Goal: Check status: Check status

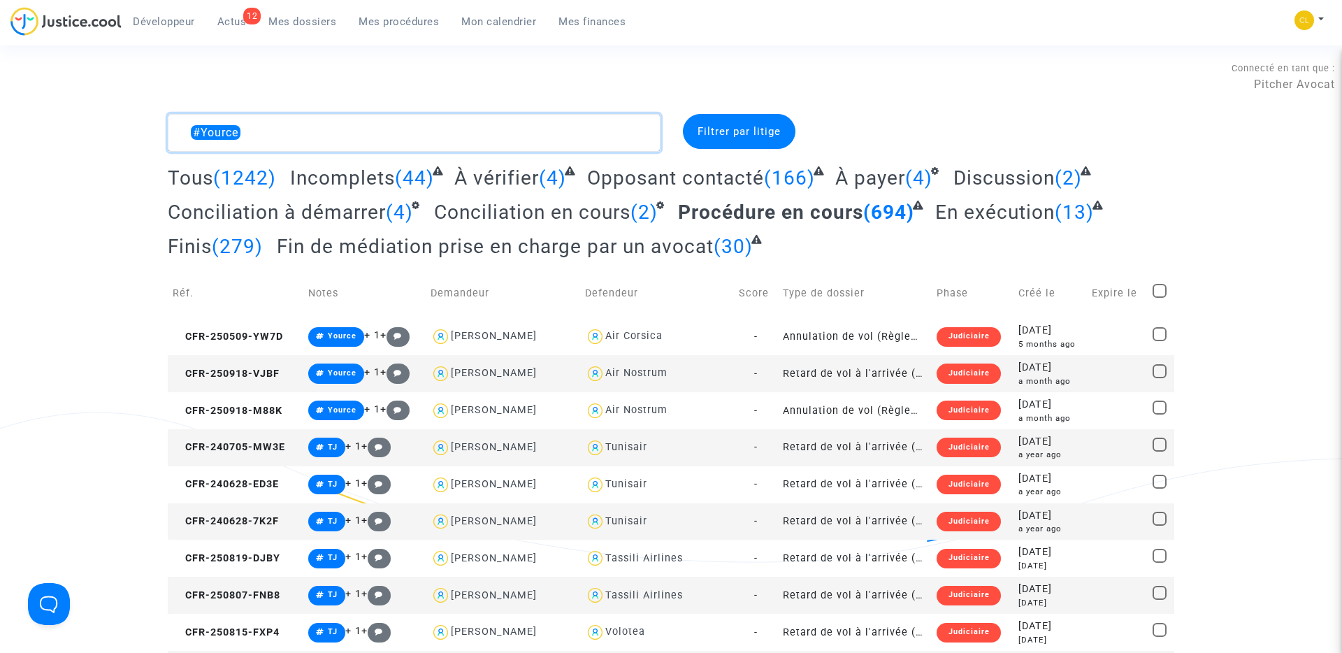
click at [265, 143] on textarea at bounding box center [414, 133] width 493 height 38
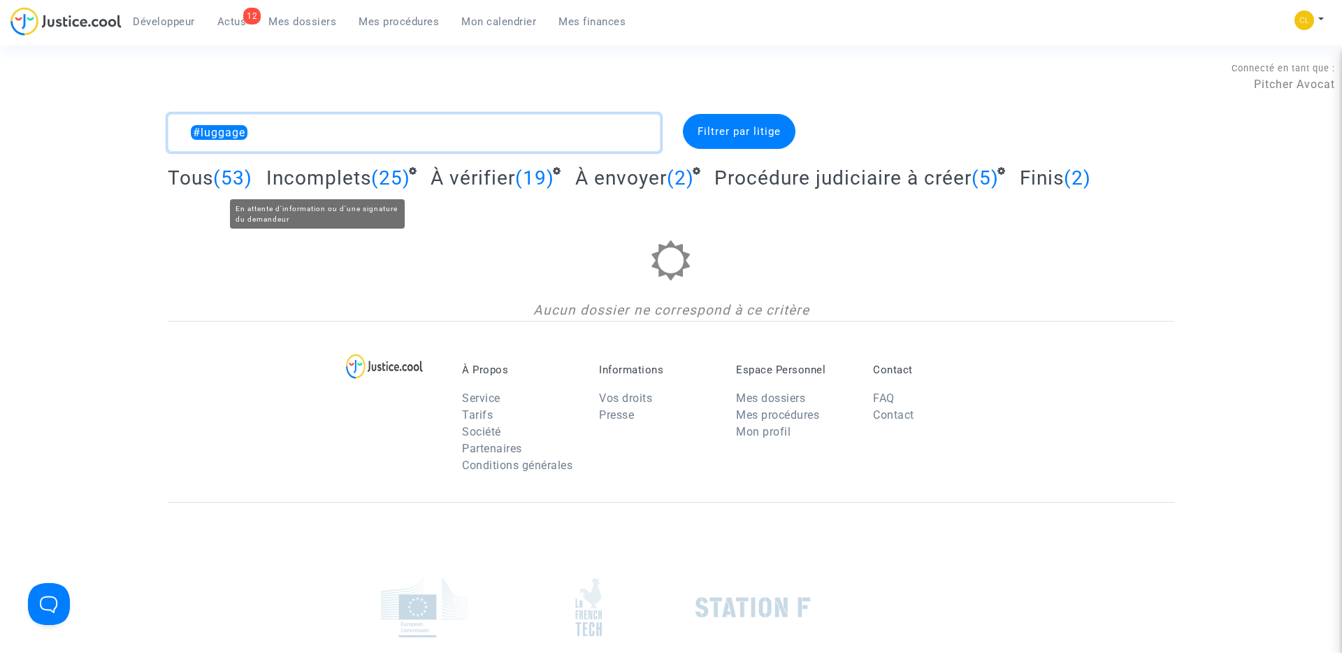
type textarea "#luggage"
click at [321, 178] on span "Incomplets" at bounding box center [318, 177] width 105 height 23
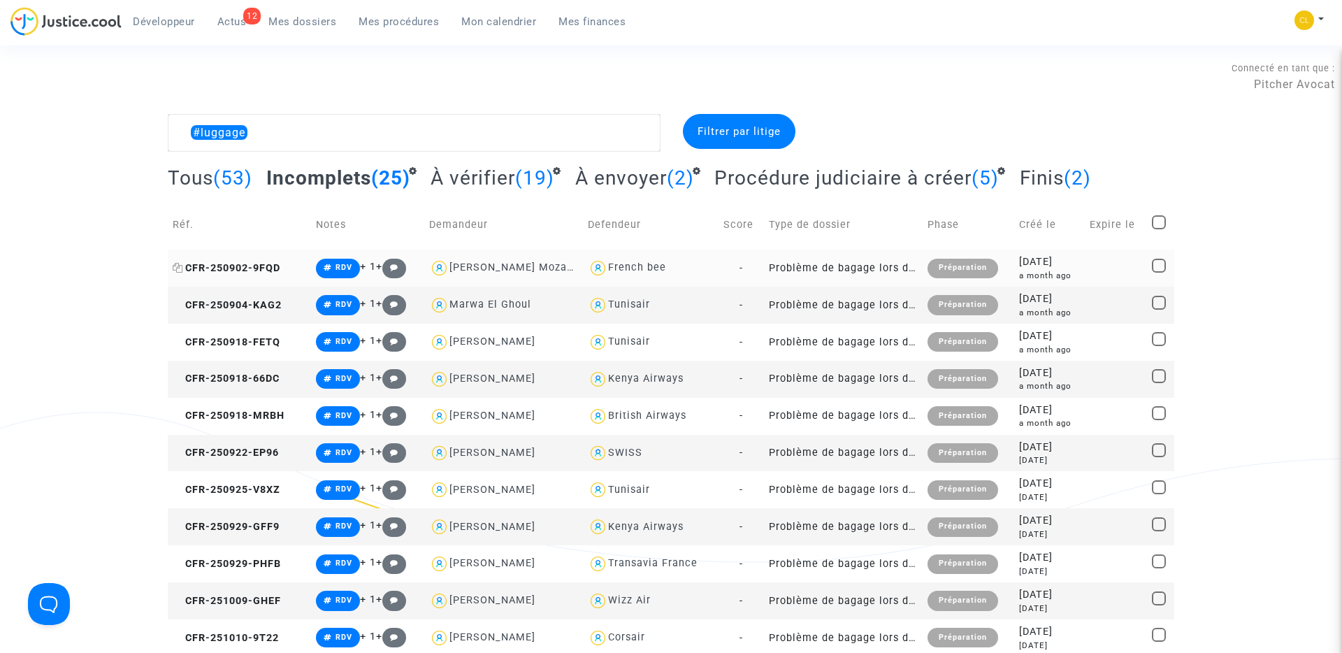
click at [243, 264] on span "CFR-250902-9FQD" at bounding box center [227, 268] width 108 height 12
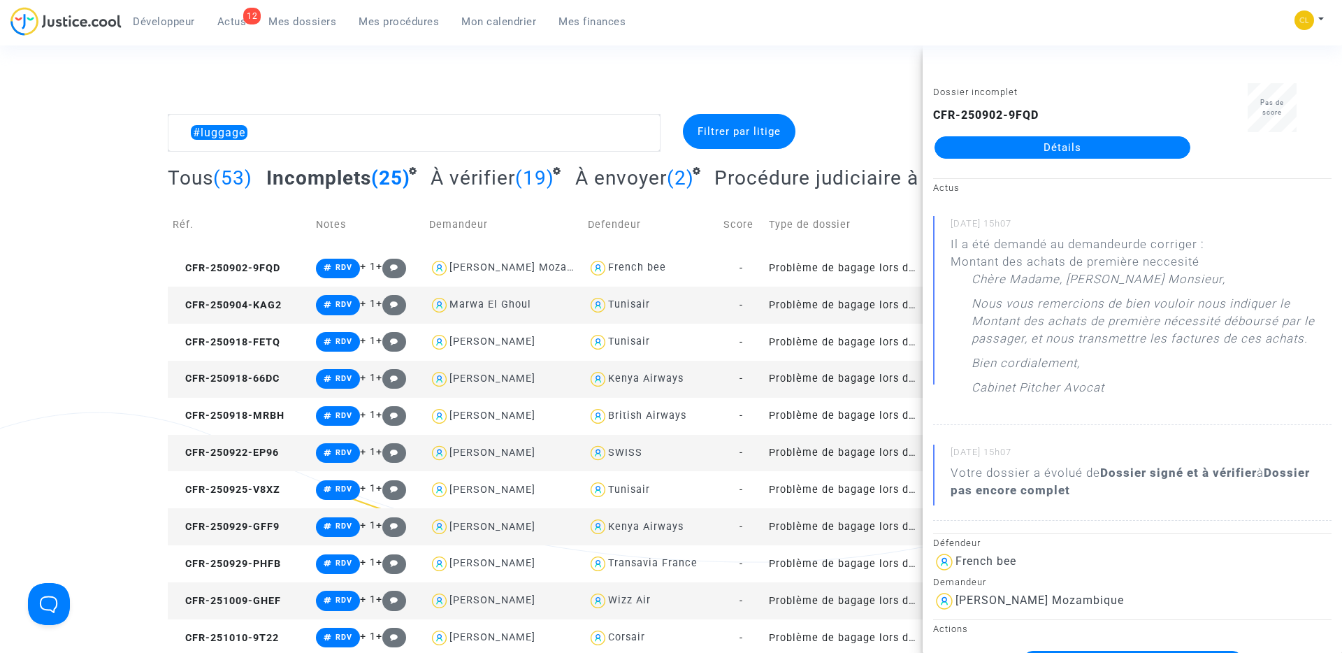
click at [1095, 147] on link "Détails" at bounding box center [1063, 147] width 256 height 22
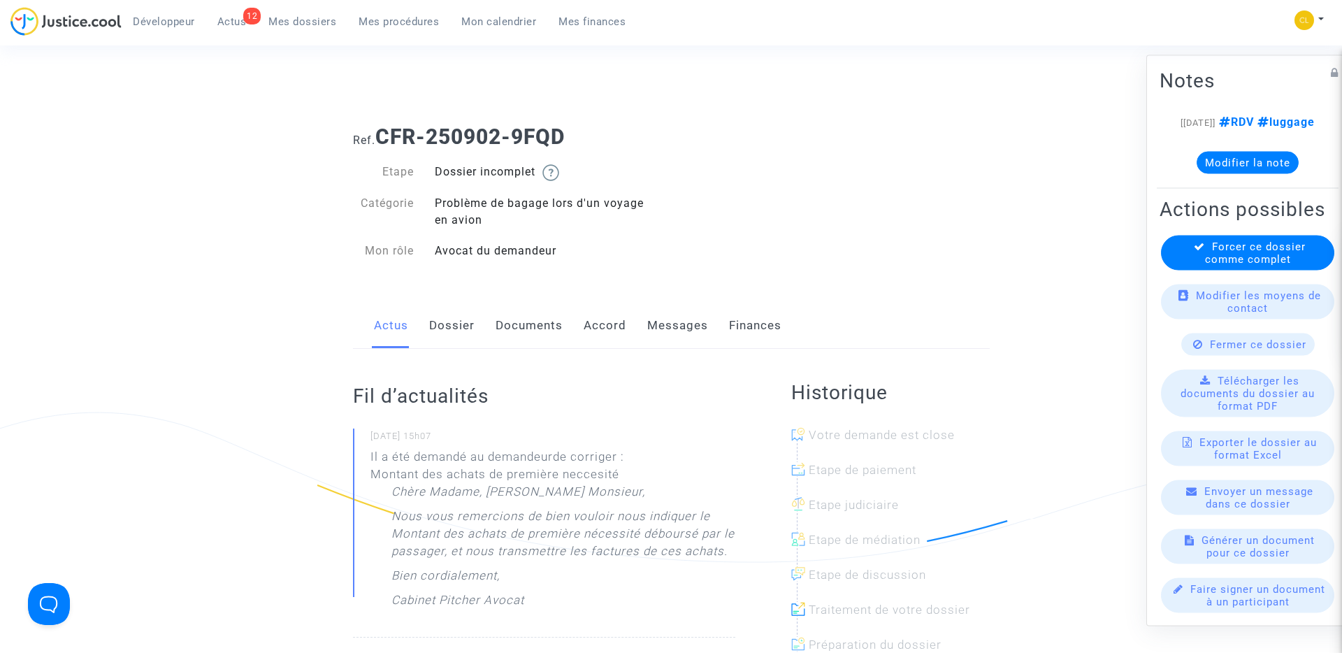
click at [502, 326] on link "Documents" at bounding box center [529, 326] width 67 height 46
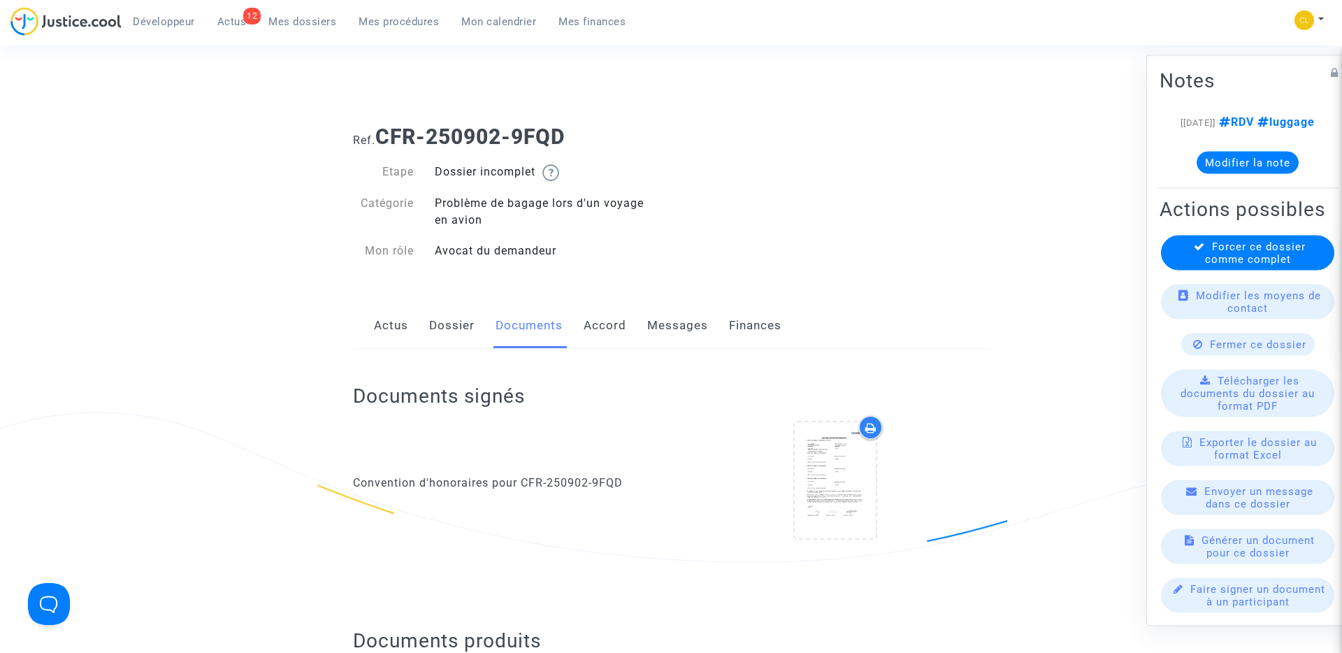
click at [447, 332] on link "Dossier" at bounding box center [451, 326] width 45 height 46
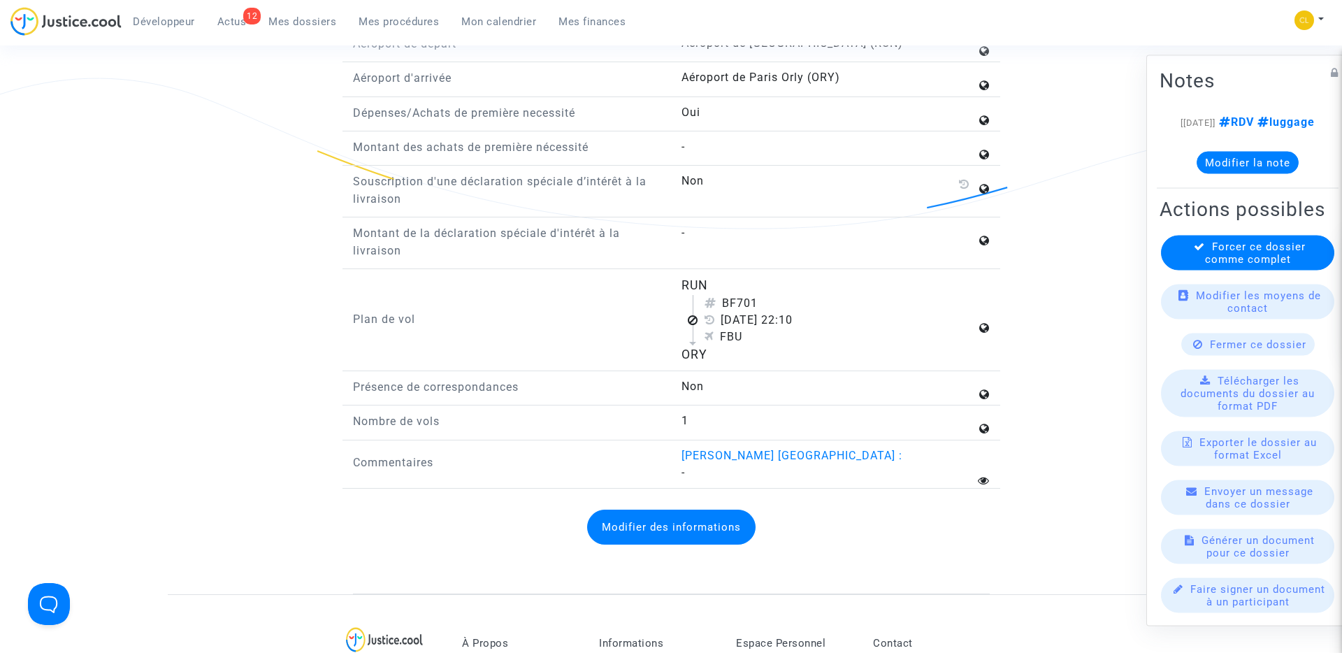
scroll to position [1725, 0]
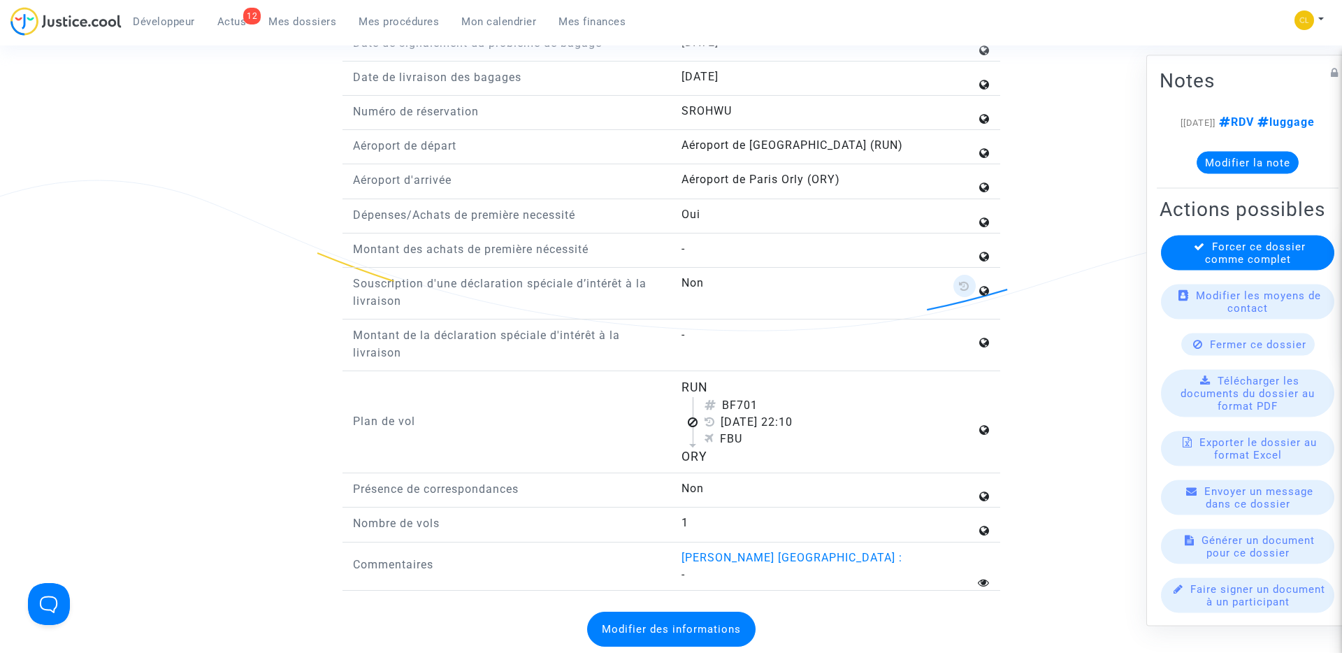
click at [962, 287] on icon at bounding box center [964, 285] width 10 height 11
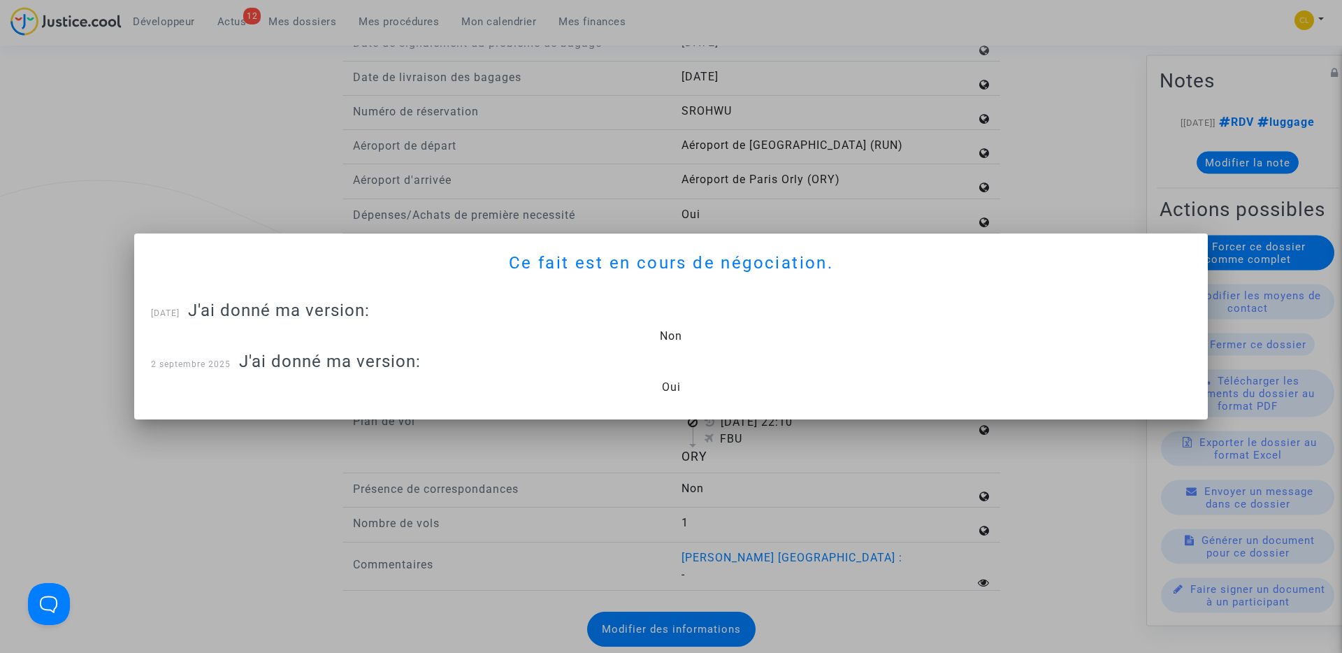
scroll to position [0, 0]
click at [1042, 178] on div at bounding box center [671, 326] width 1342 height 653
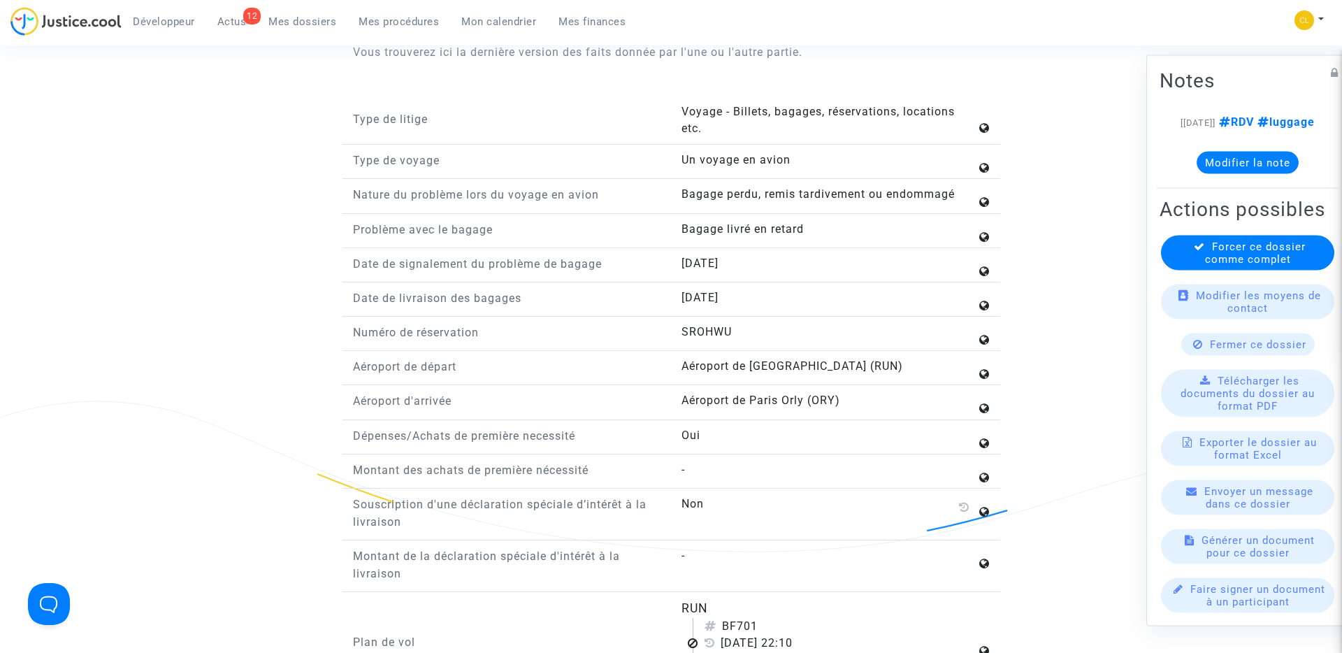
scroll to position [1445, 0]
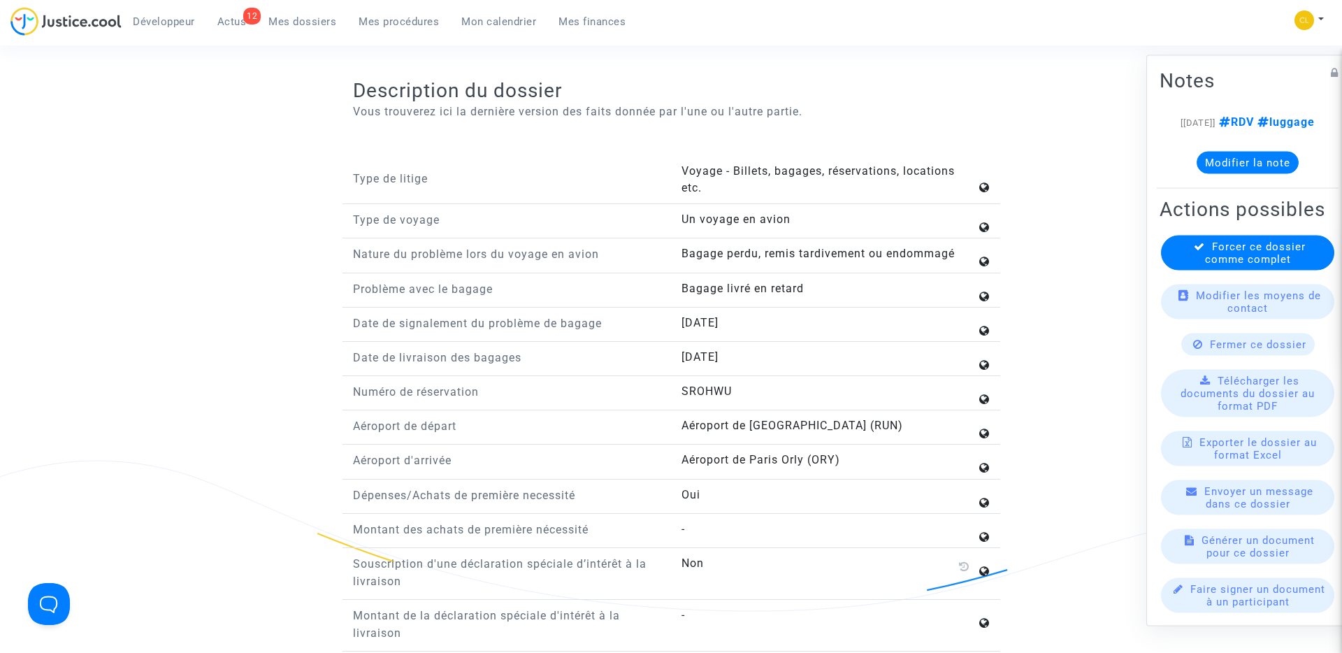
click at [496, 494] on p "Dépenses/Achats de première necessité" at bounding box center [507, 495] width 308 height 17
click at [541, 496] on p "Dépenses/Achats de première necessité" at bounding box center [507, 495] width 308 height 17
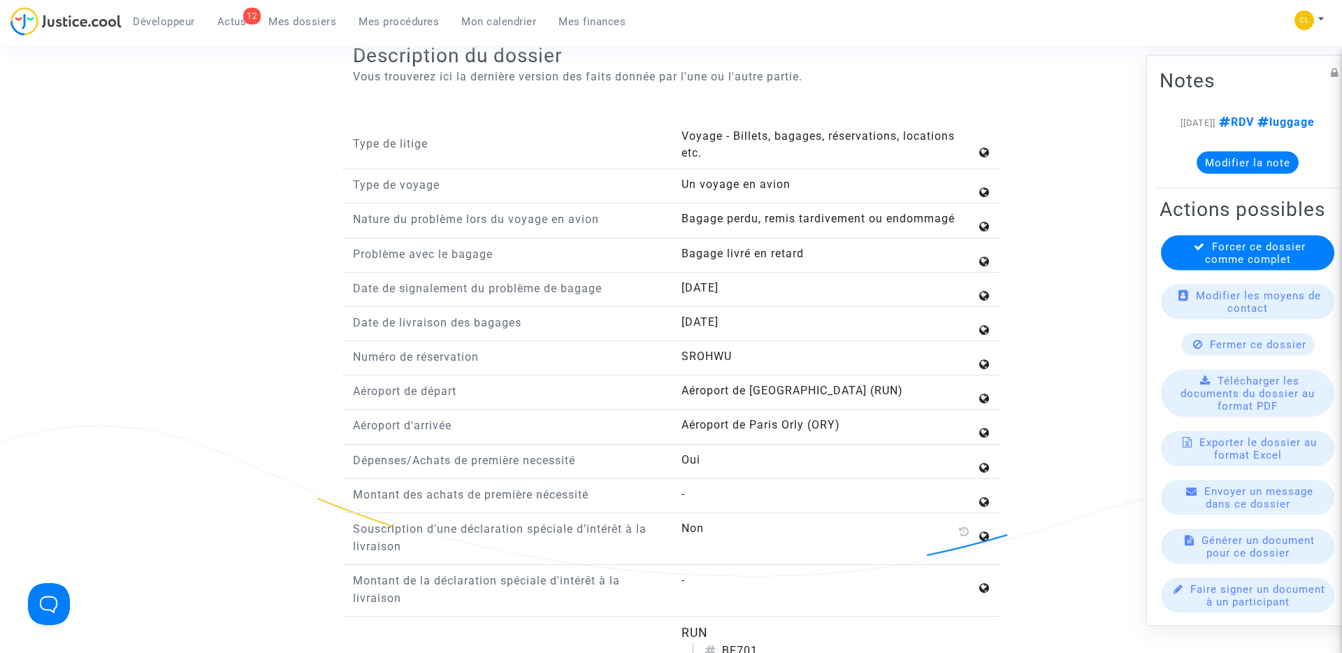
scroll to position [1520, 0]
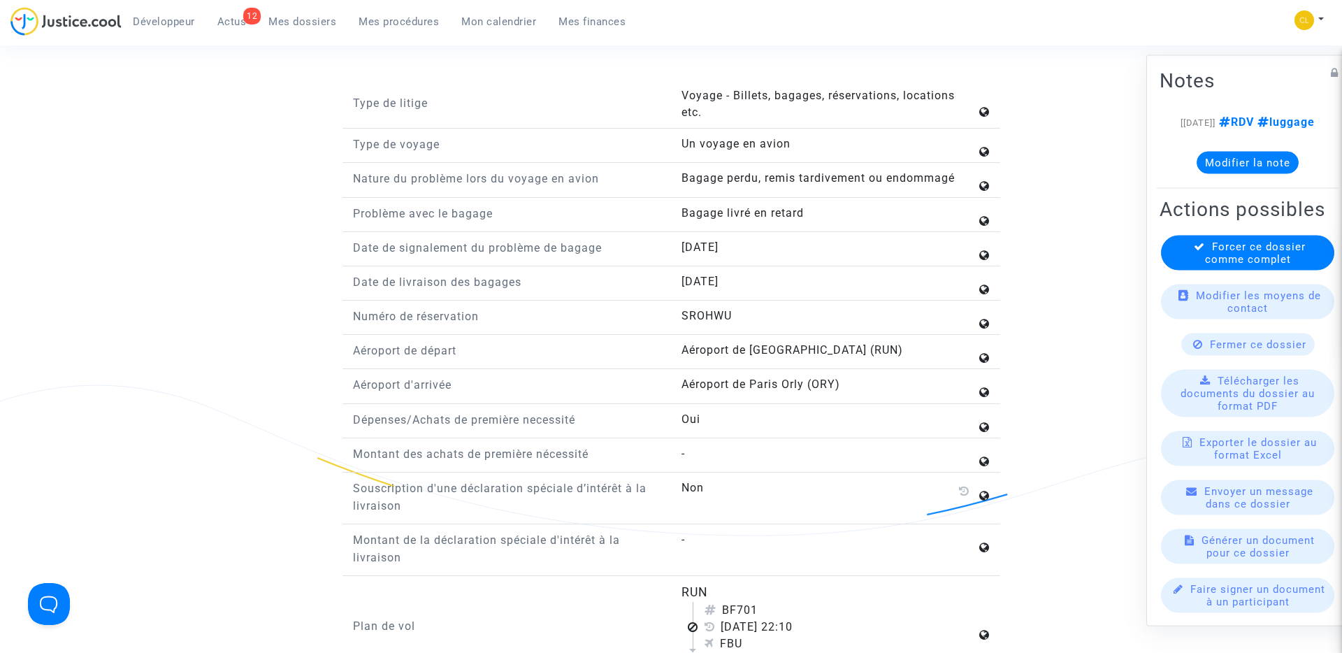
click at [565, 452] on p "Montant des achats de première nécessité" at bounding box center [507, 453] width 308 height 17
copy p "nécessité"
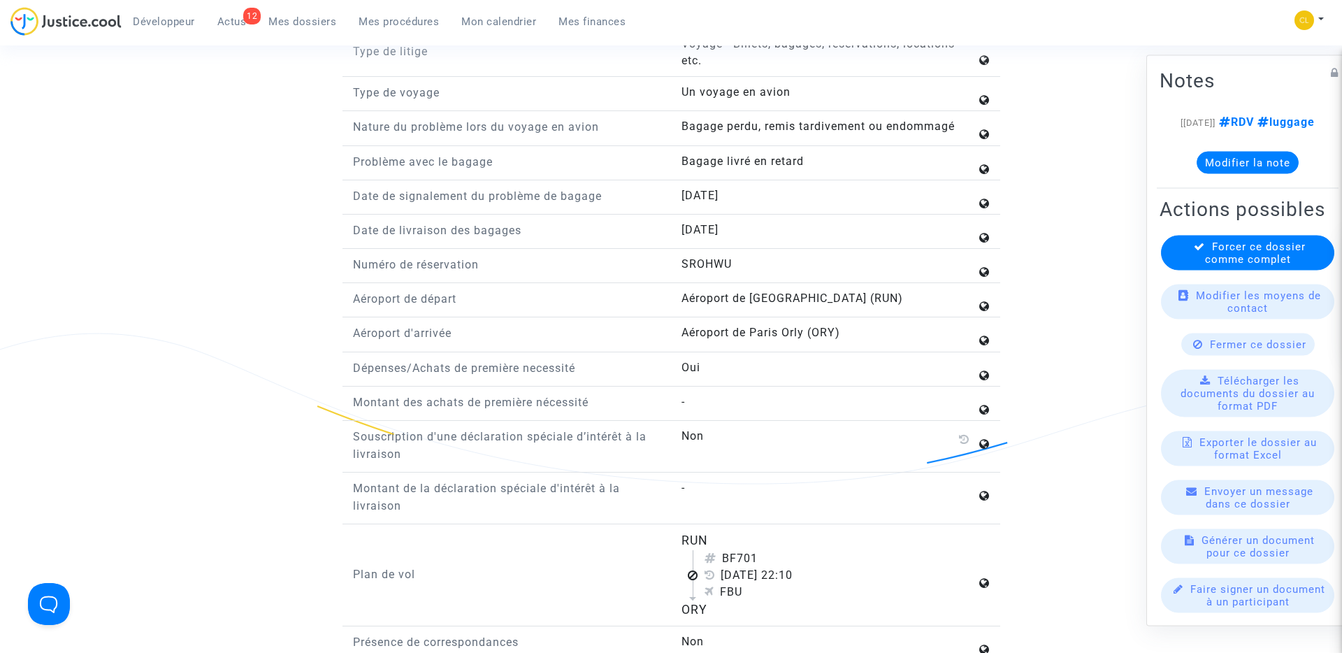
scroll to position [1681, 0]
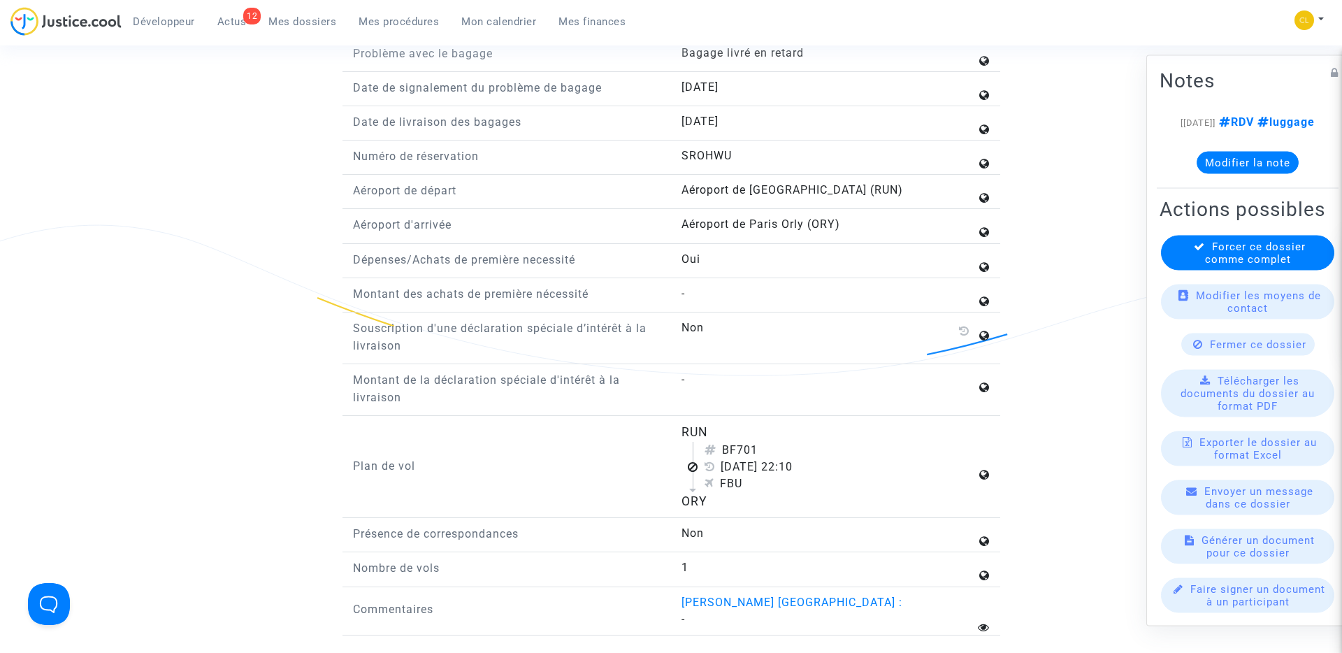
drag, startPoint x: 354, startPoint y: 327, endPoint x: 442, endPoint y: 361, distance: 95.2
click at [442, 361] on div "Souscription d'une déclaration spéciale d’intérêt à la livraison Non" at bounding box center [672, 341] width 658 height 45
copy p "Souscription d'une déclaration spéciale d’intérêt à la livraison"
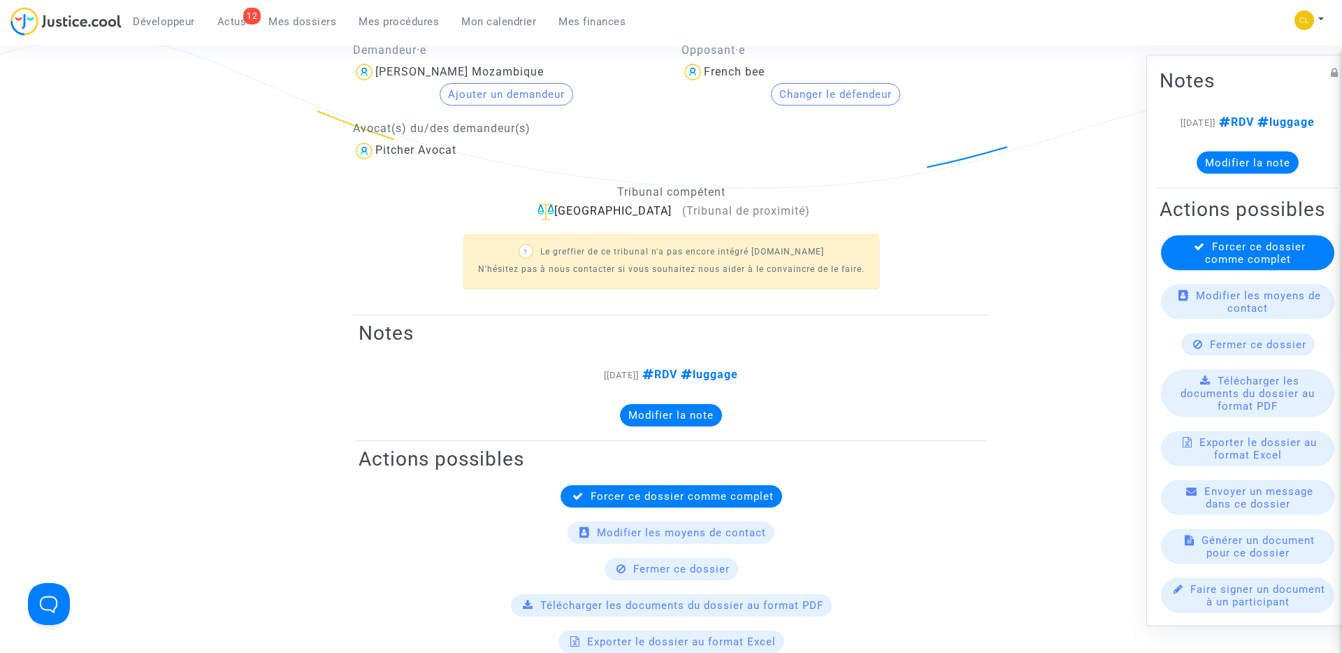
scroll to position [0, 0]
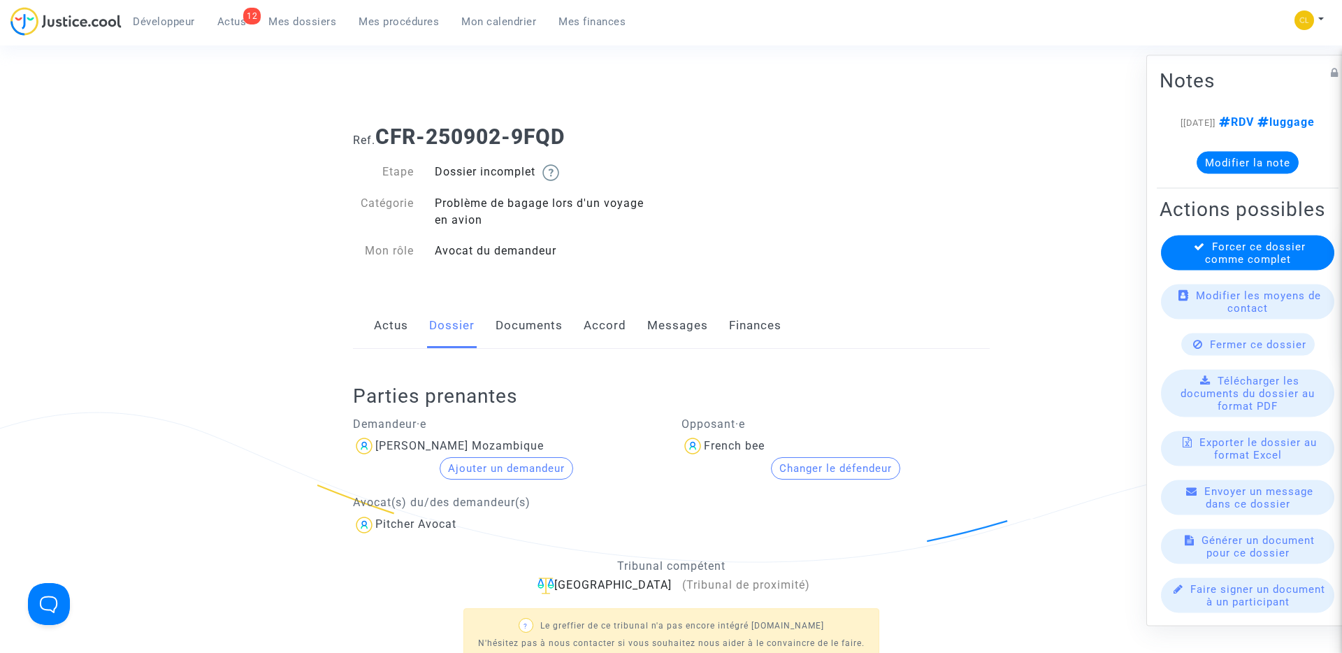
click at [517, 335] on link "Documents" at bounding box center [529, 326] width 67 height 46
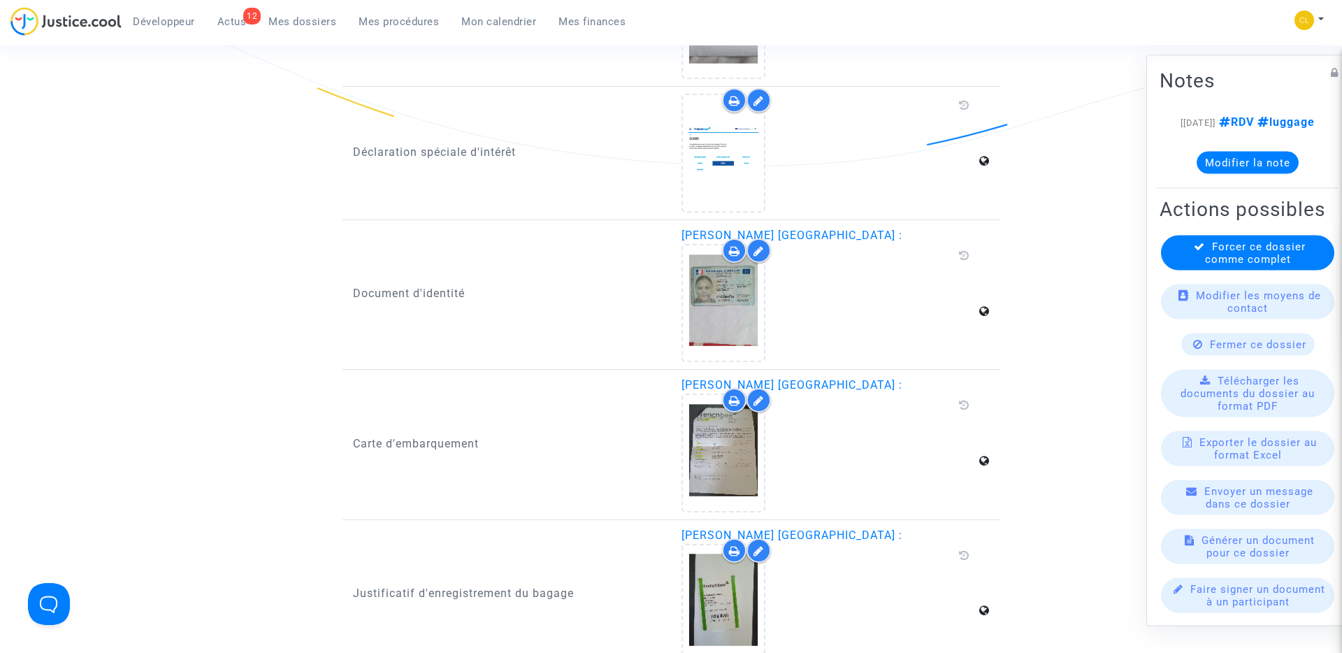
scroll to position [973, 0]
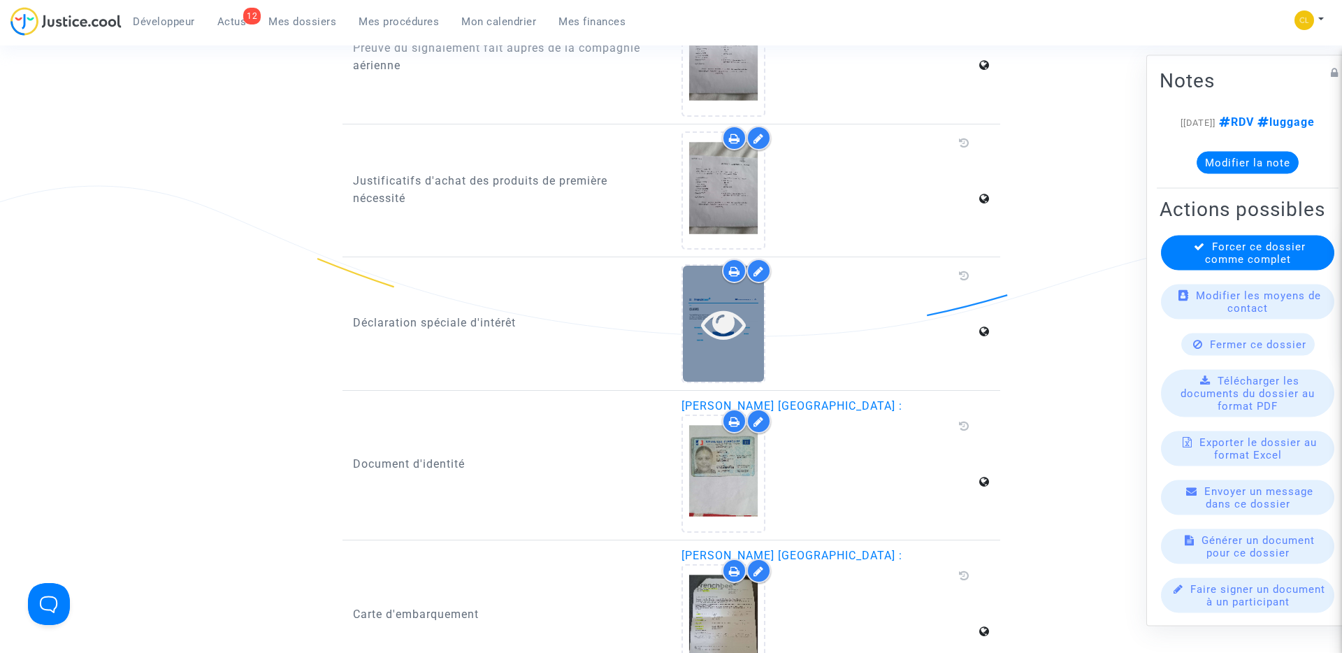
click at [724, 324] on icon at bounding box center [723, 323] width 45 height 45
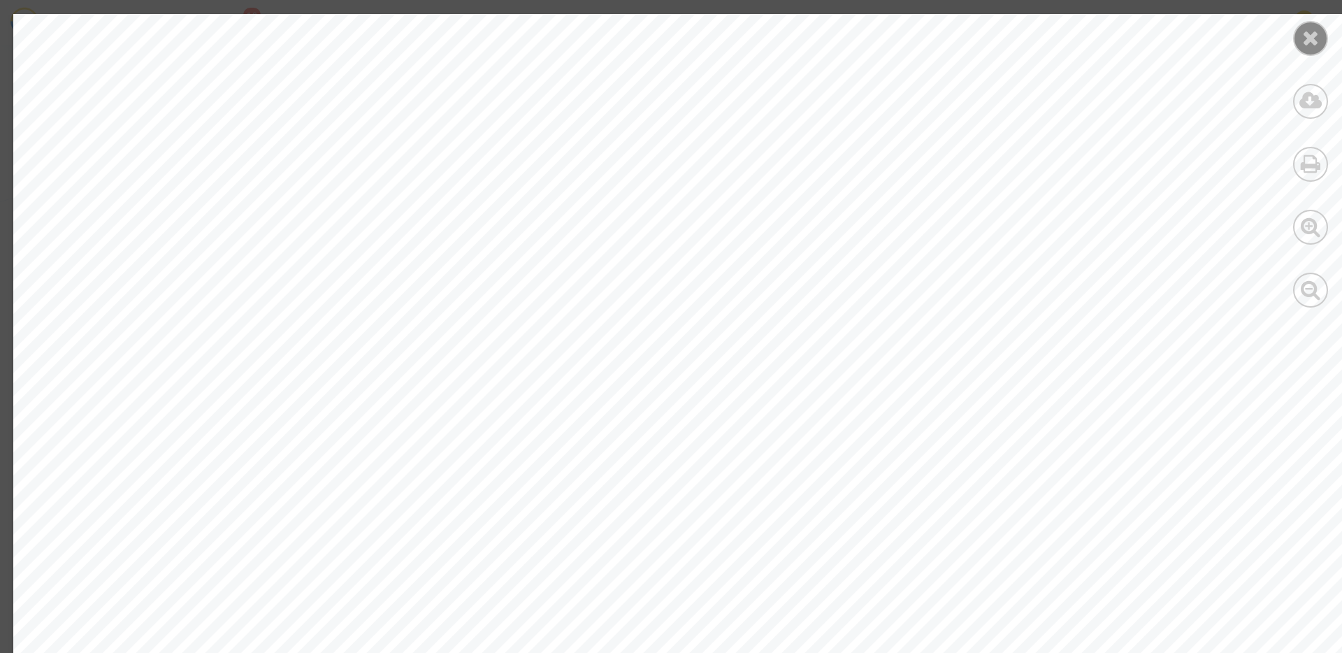
click at [1314, 47] on icon at bounding box center [1310, 37] width 17 height 21
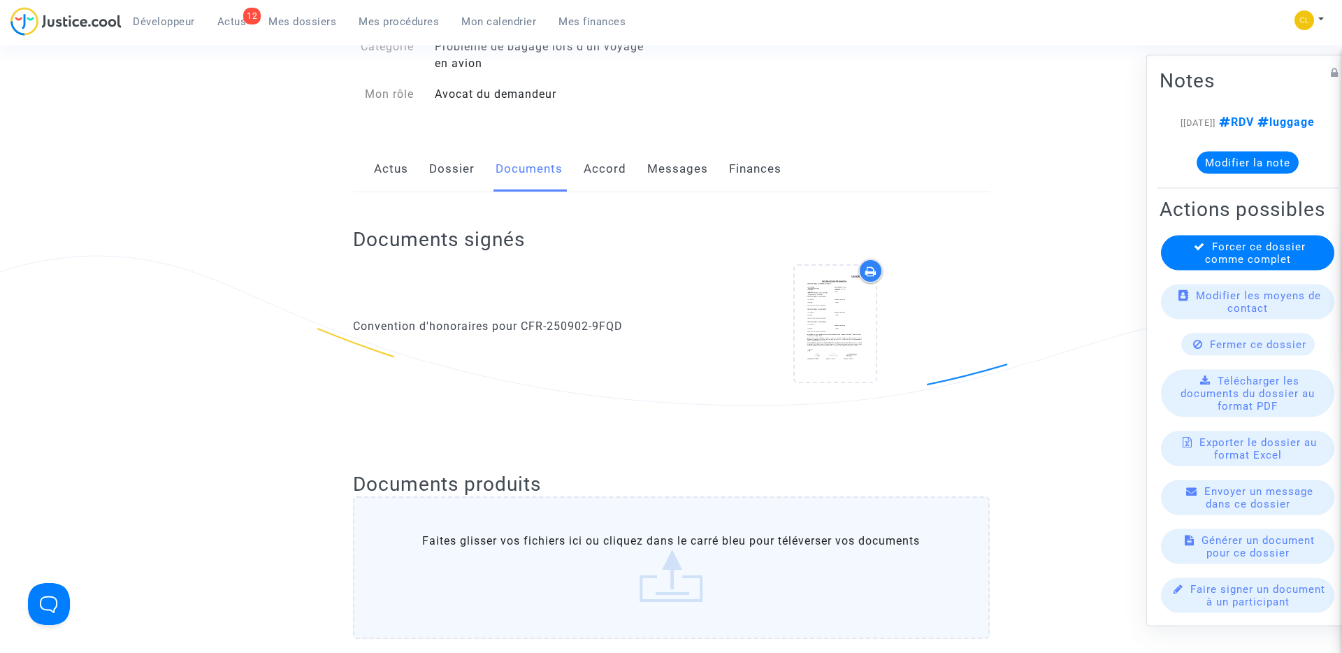
scroll to position [0, 0]
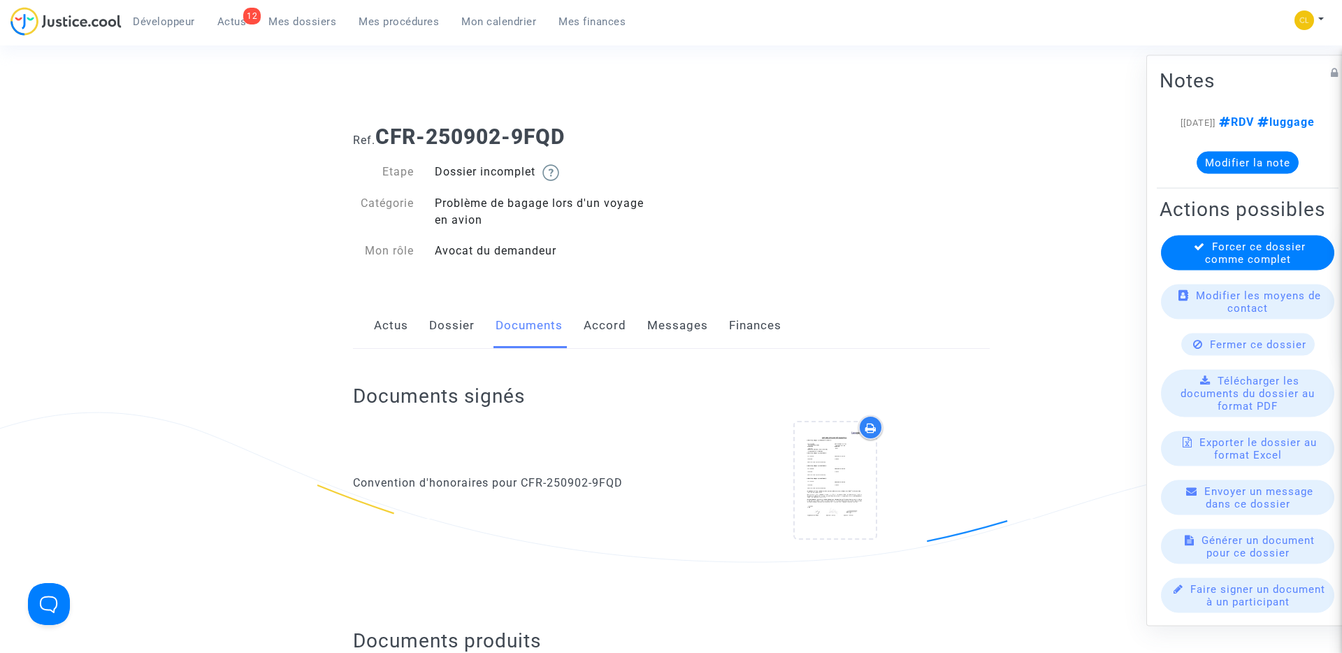
drag, startPoint x: 381, startPoint y: 136, endPoint x: 660, endPoint y: 136, distance: 278.9
click at [660, 136] on h1 "Ref. CFR-250902-9FQD" at bounding box center [671, 136] width 637 height 25
copy b "CFR-250902-9FQD"
click at [314, 22] on span "Mes dossiers" at bounding box center [302, 21] width 68 height 13
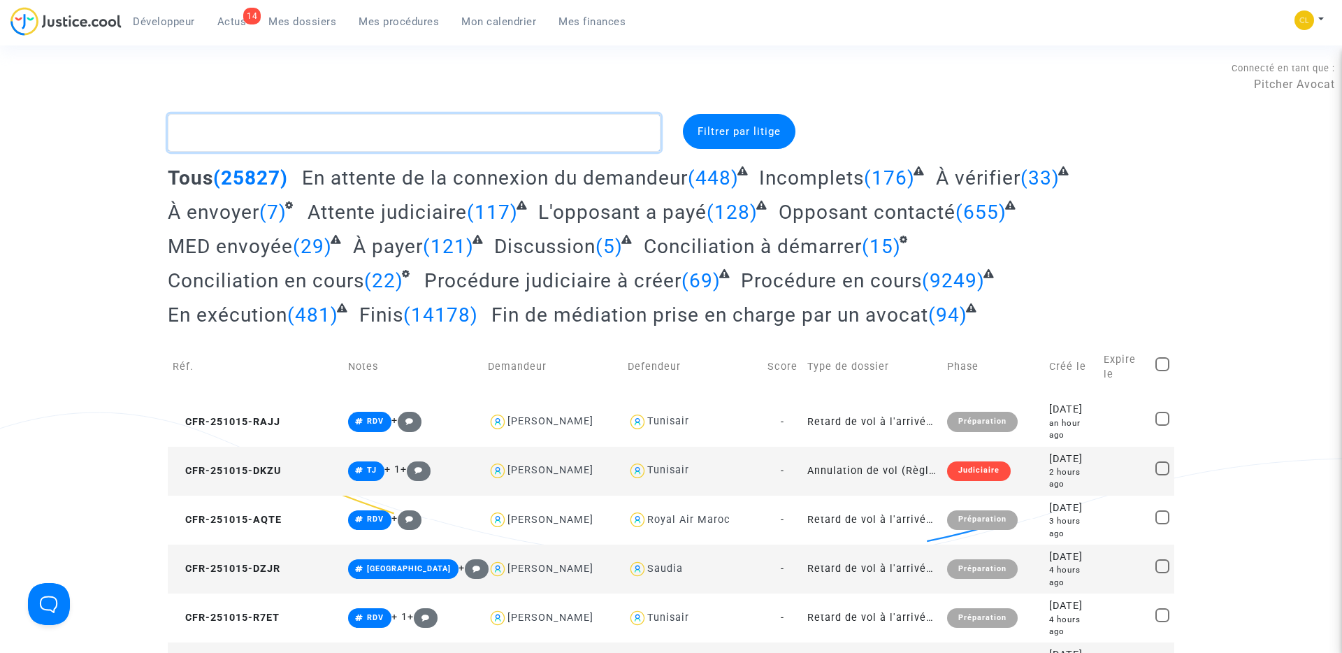
click at [468, 136] on textarea at bounding box center [414, 133] width 493 height 38
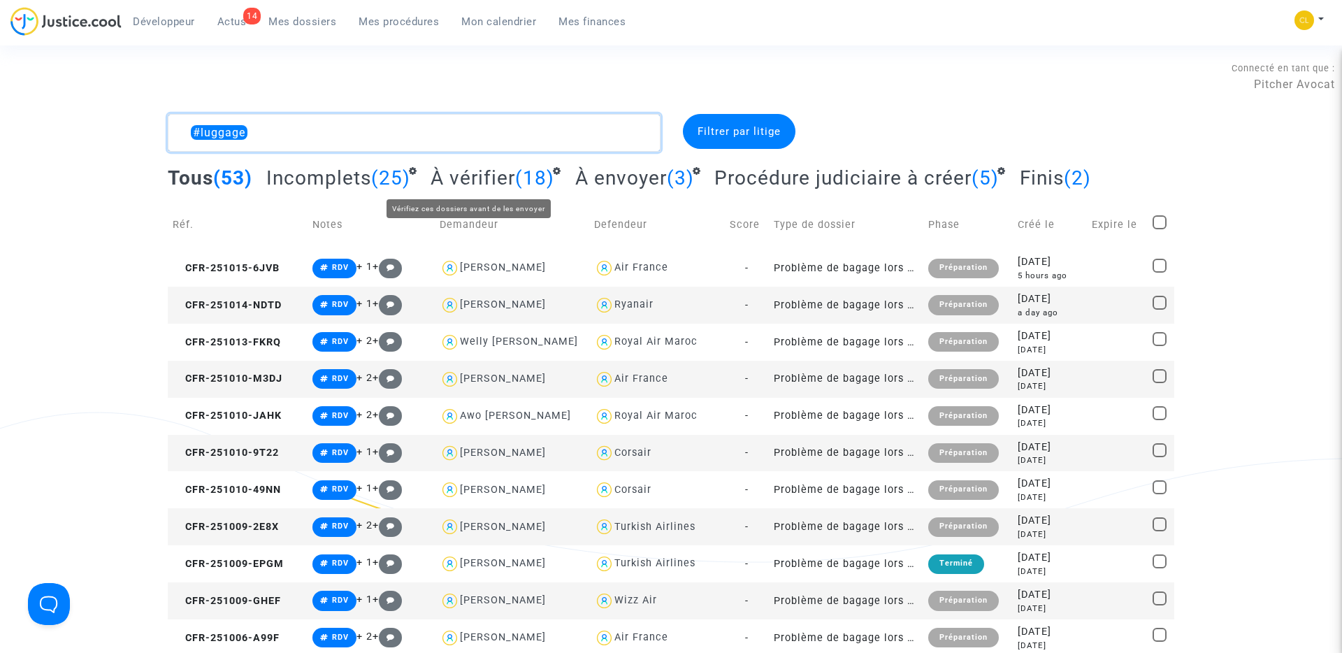
type textarea "#luggage"
click at [335, 183] on span "Incomplets" at bounding box center [318, 177] width 105 height 23
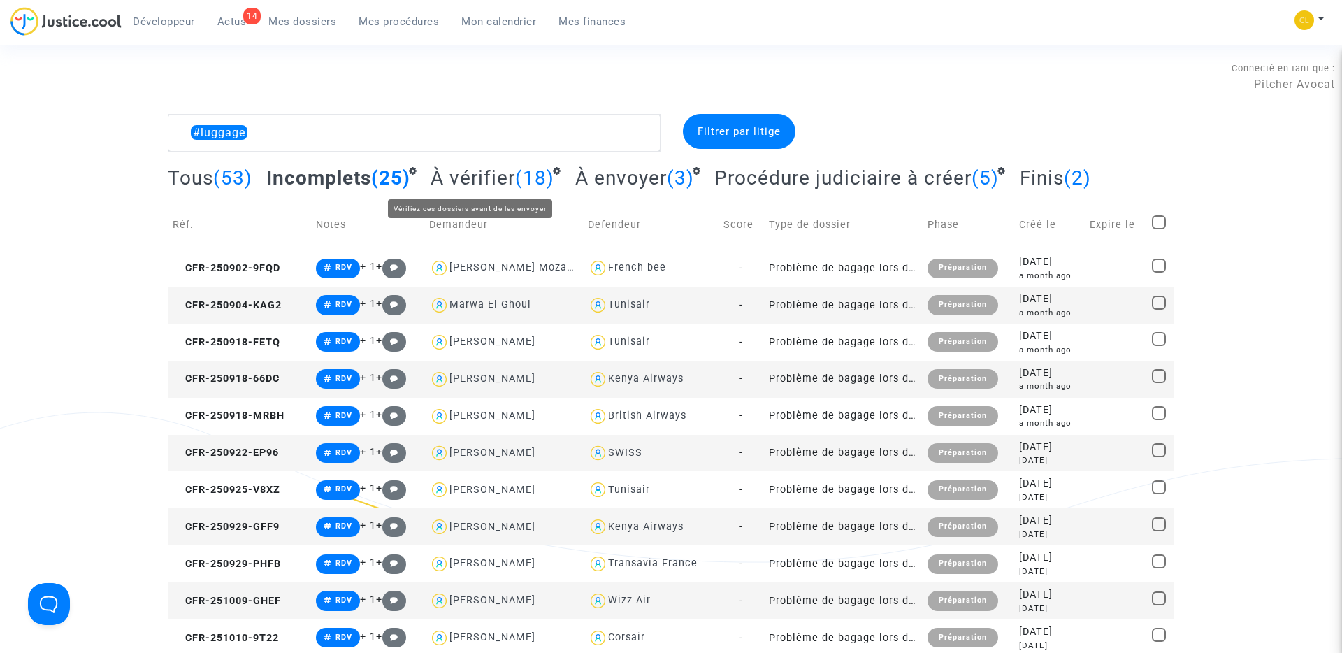
click at [468, 182] on span "À vérifier" at bounding box center [473, 177] width 85 height 23
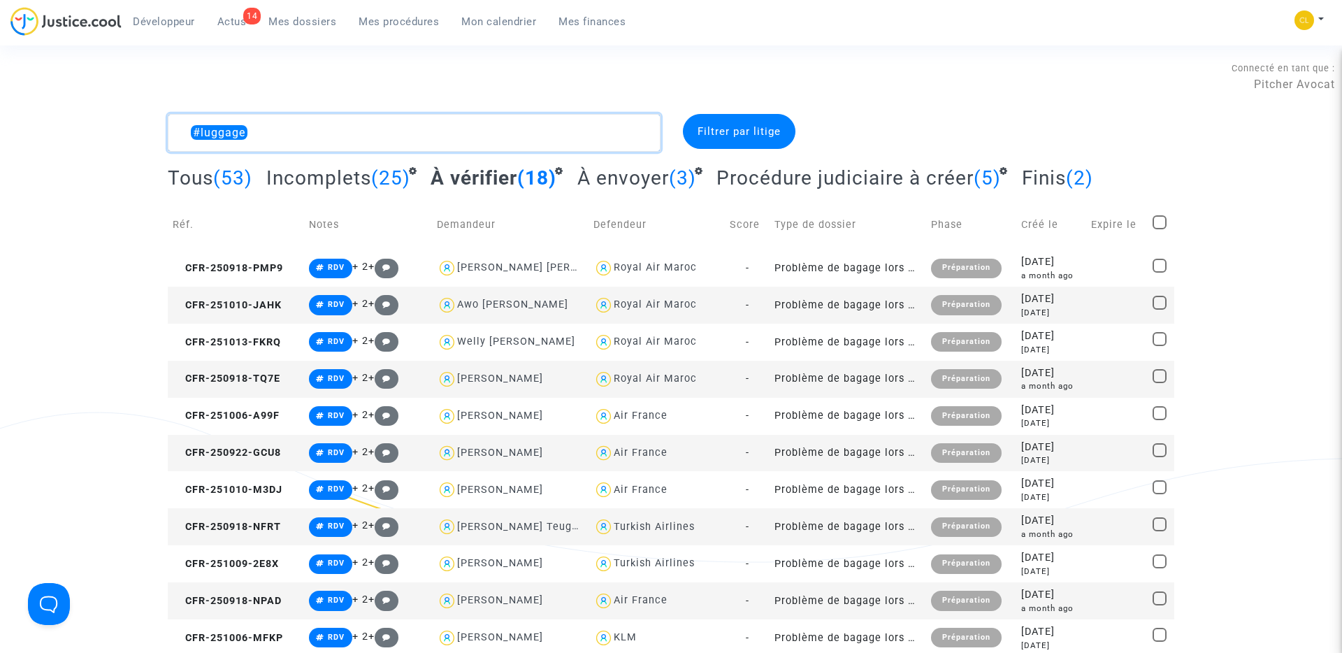
click at [357, 127] on textarea at bounding box center [414, 133] width 493 height 38
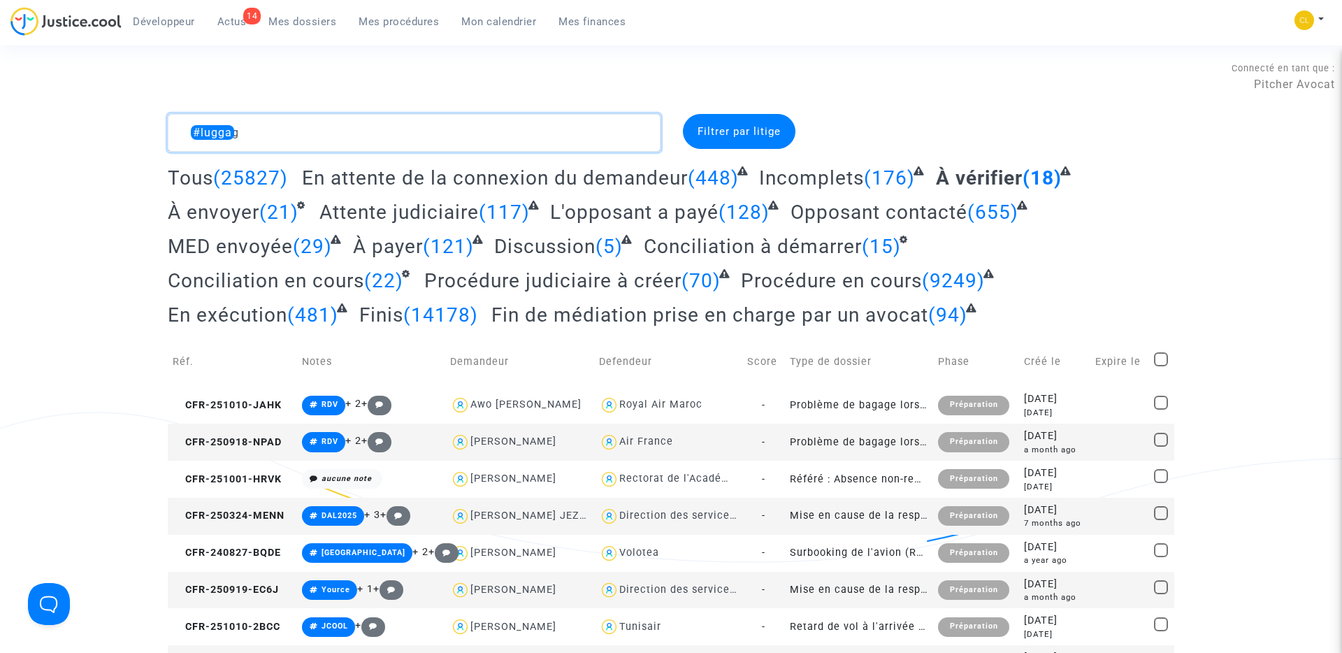
type textarea "#luggage"
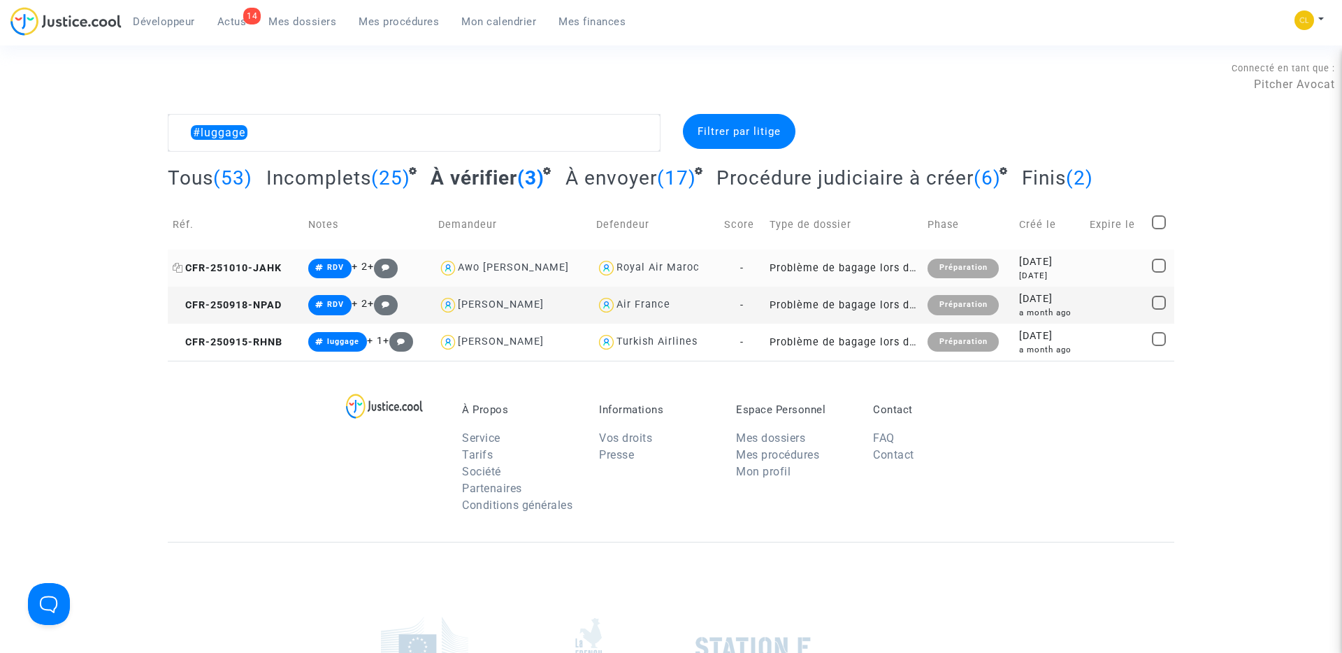
click at [247, 265] on span "CFR-251010-JAHK" at bounding box center [227, 268] width 109 height 12
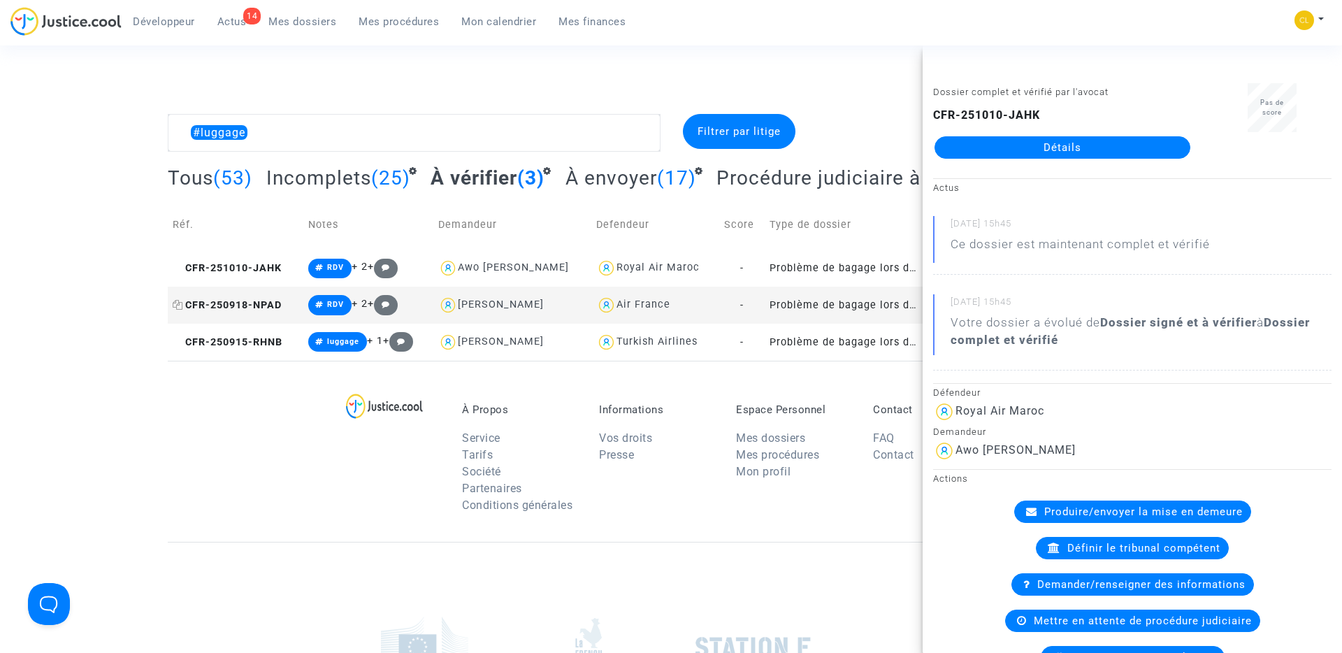
click at [250, 300] on span "CFR-250918-NPAD" at bounding box center [227, 305] width 109 height 12
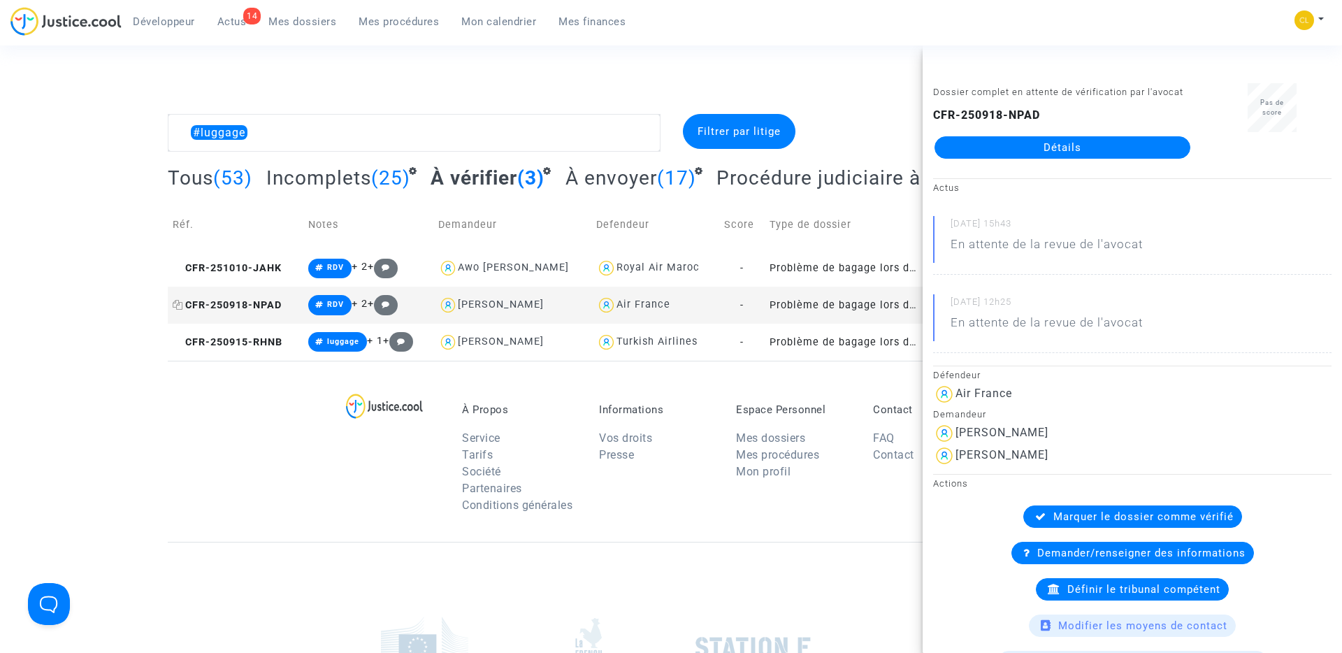
click at [178, 303] on icon at bounding box center [178, 305] width 10 height 10
click at [266, 133] on textarea at bounding box center [414, 133] width 493 height 38
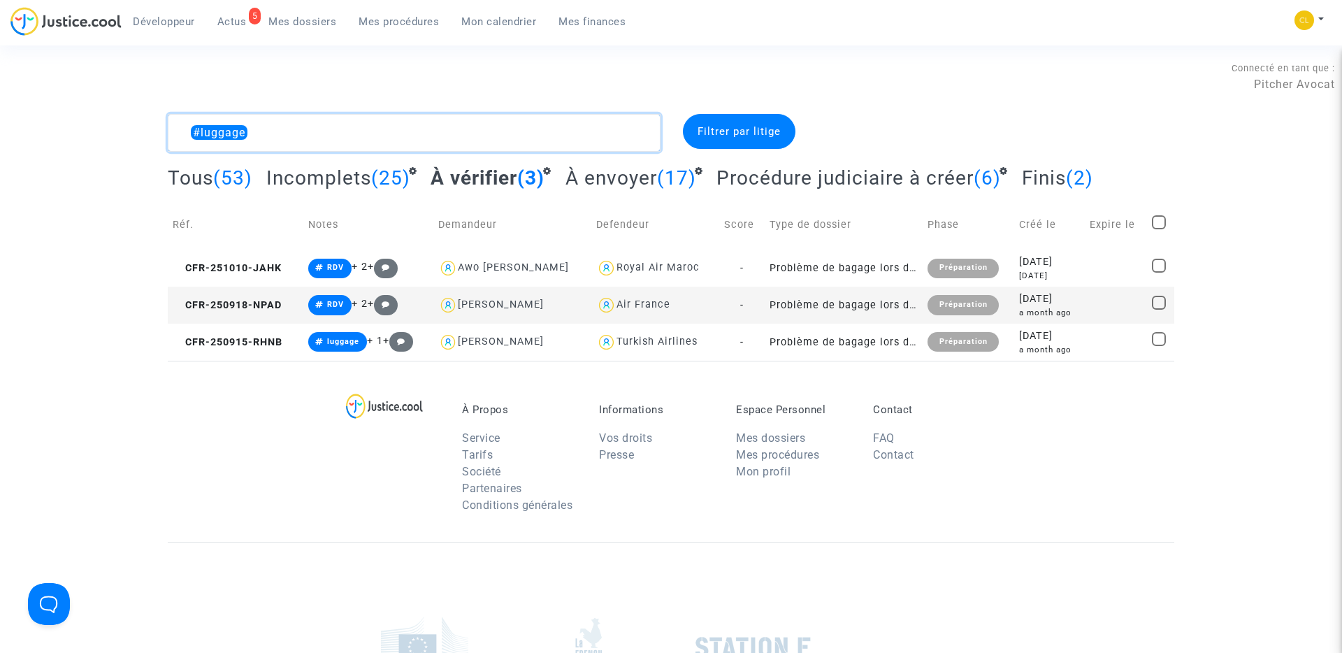
click at [266, 133] on textarea at bounding box center [414, 133] width 493 height 38
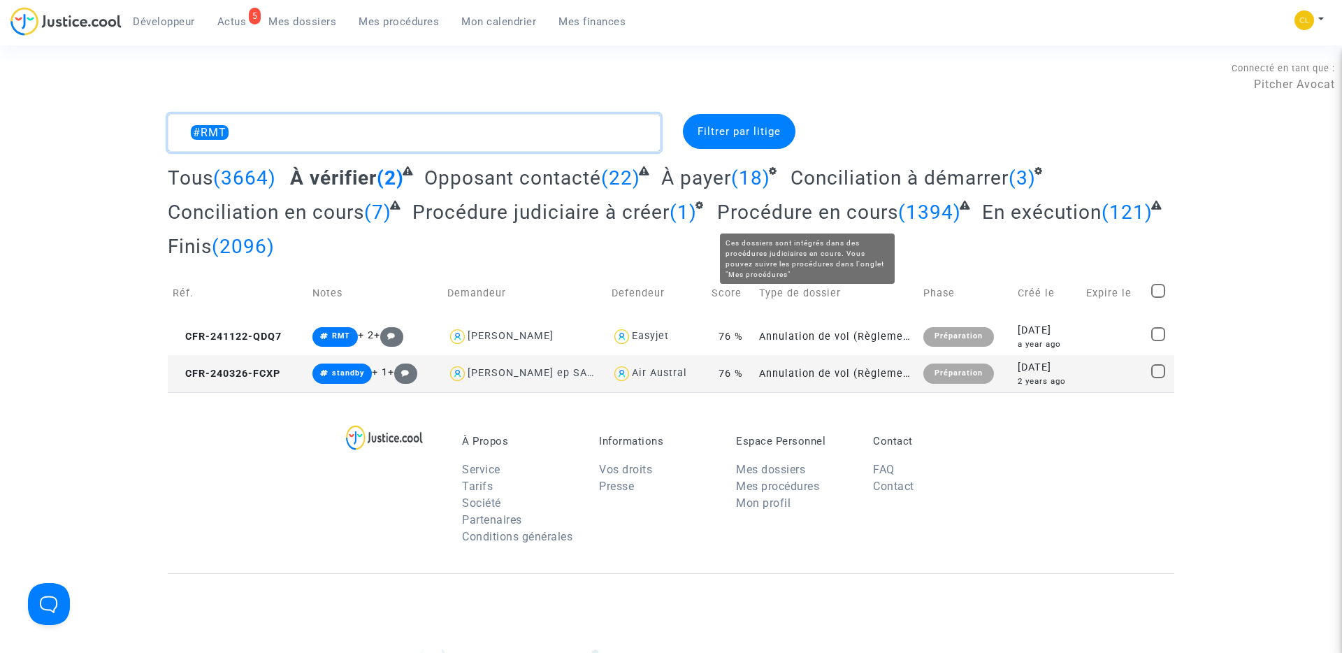
type textarea "#RMT"
click at [774, 210] on span "Procédure en cours" at bounding box center [807, 212] width 181 height 23
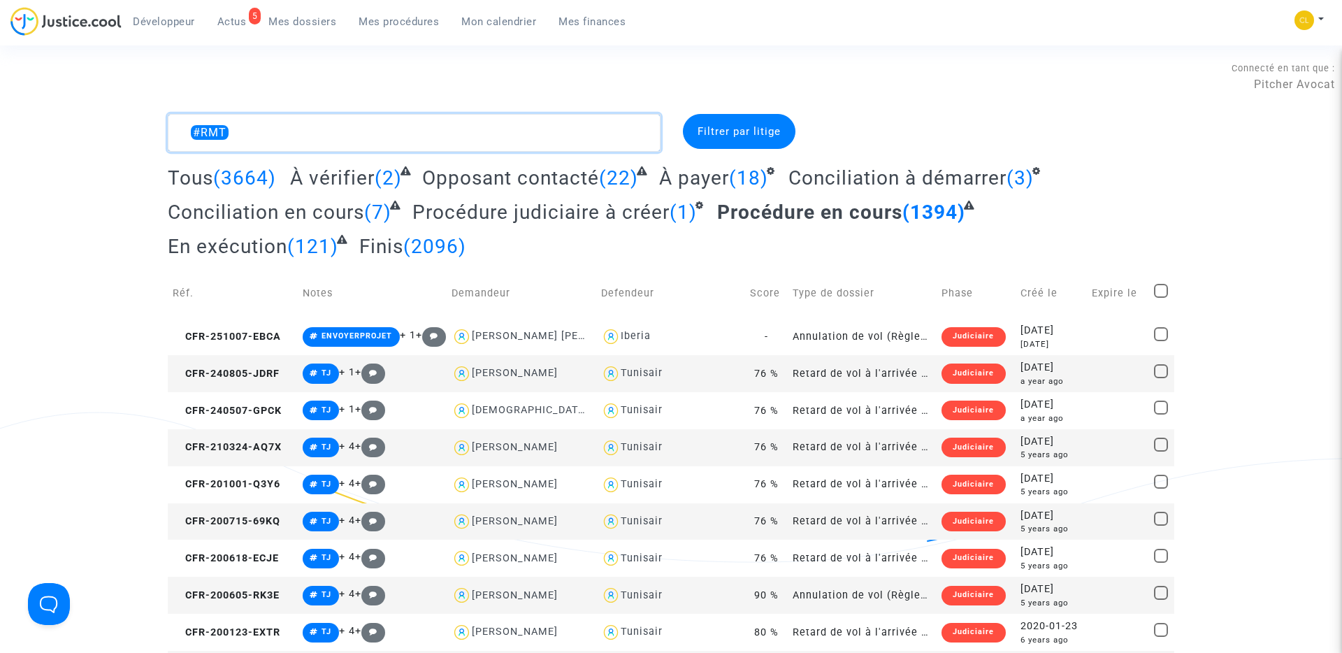
click at [246, 134] on textarea at bounding box center [414, 133] width 493 height 38
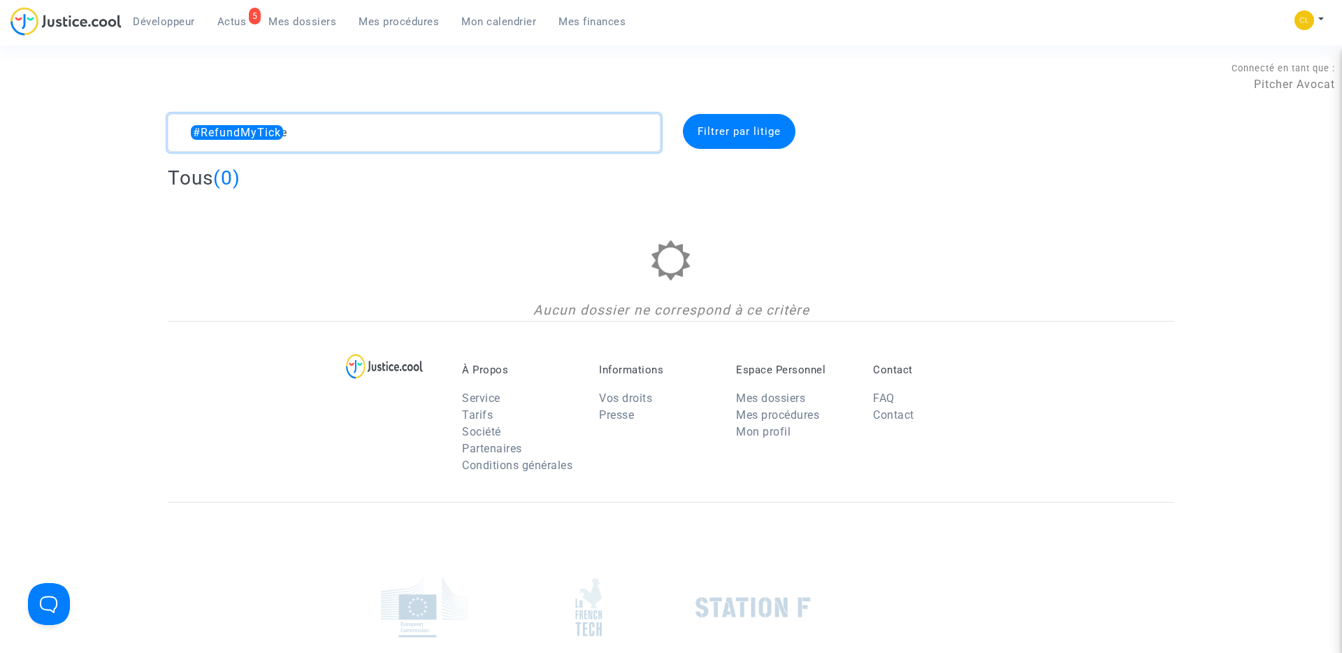
type textarea "#RefundMyTicket"
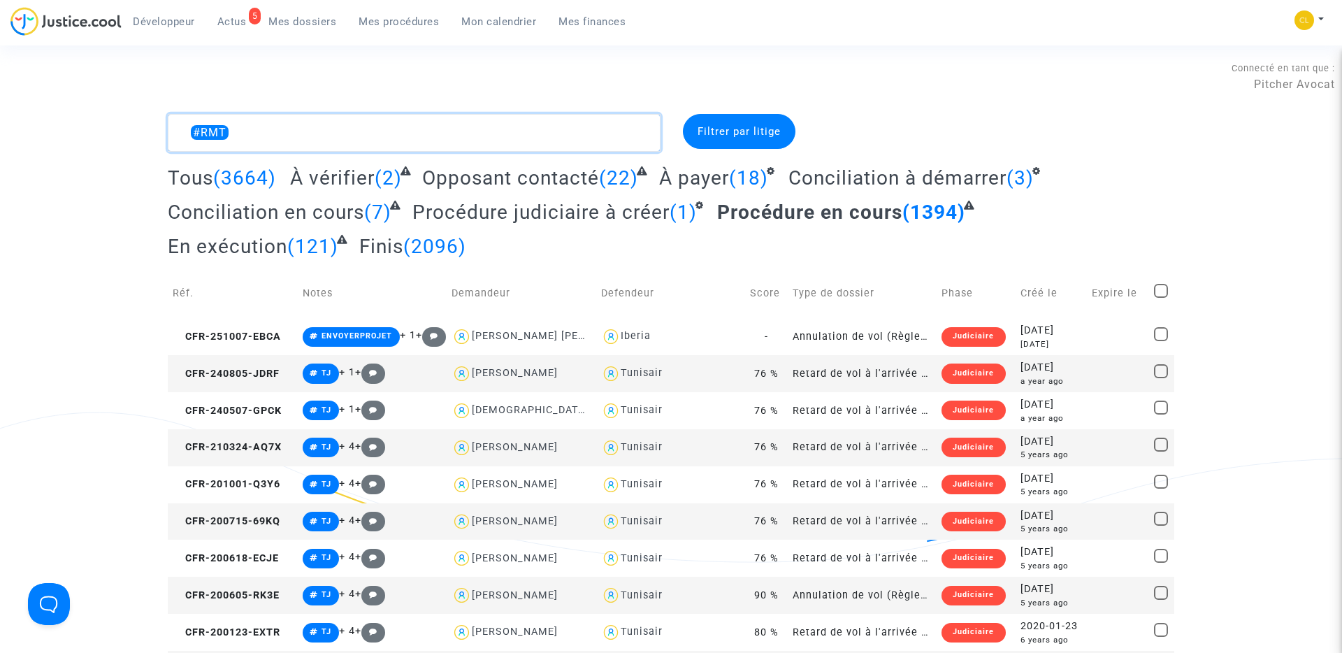
type textarea "#RMT"
click at [951, 73] on div "Connecté en tant que : Pitcher Avocat" at bounding box center [667, 76] width 1335 height 34
click at [305, 131] on textarea at bounding box center [414, 133] width 493 height 38
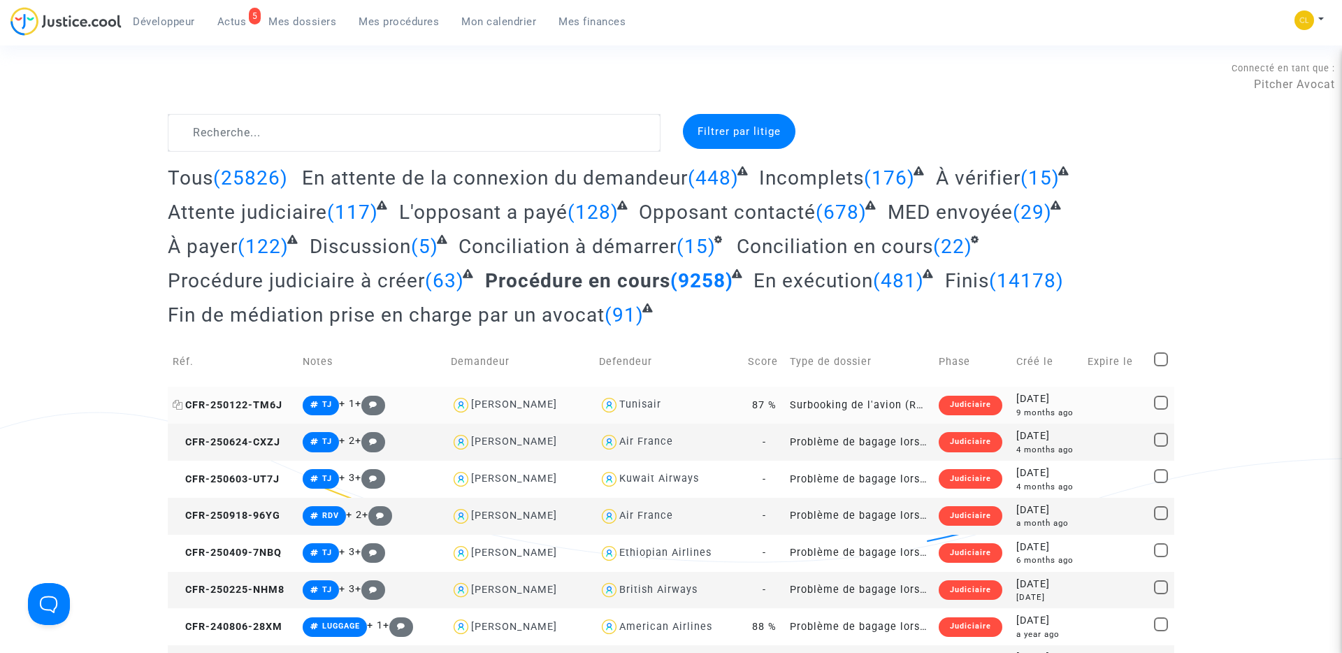
click at [244, 401] on span "CFR-250122-TM6J" at bounding box center [228, 405] width 110 height 12
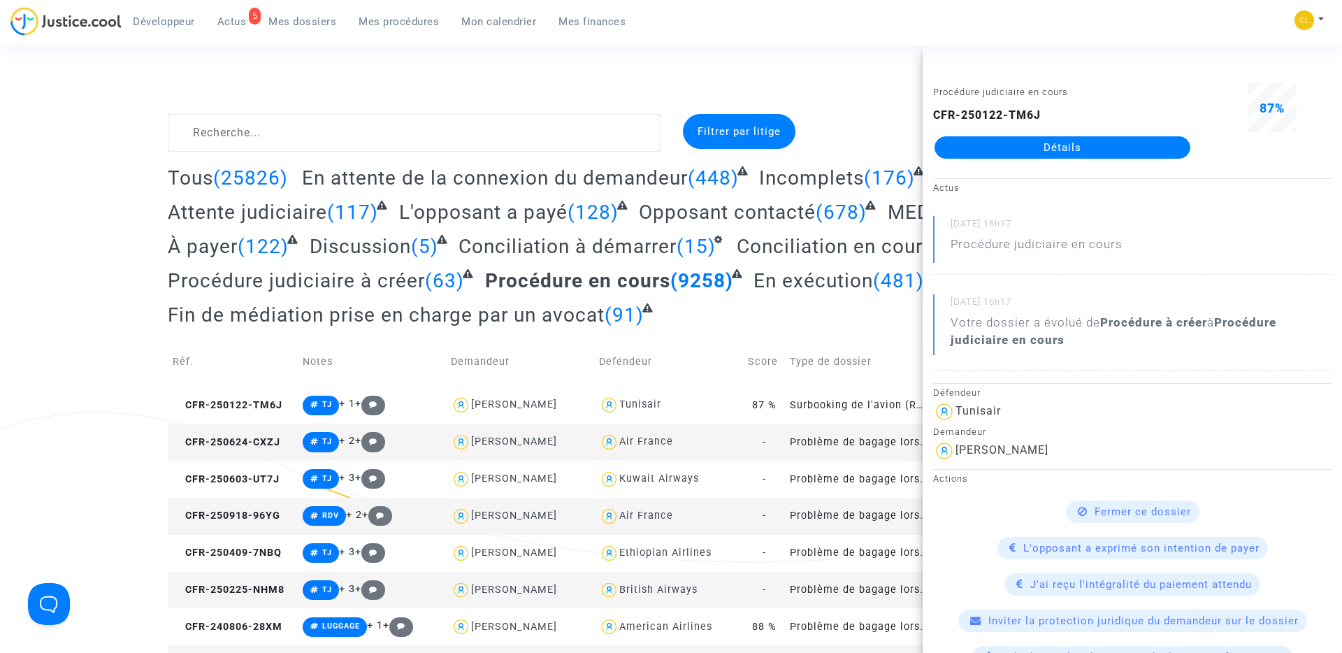
scroll to position [183, 0]
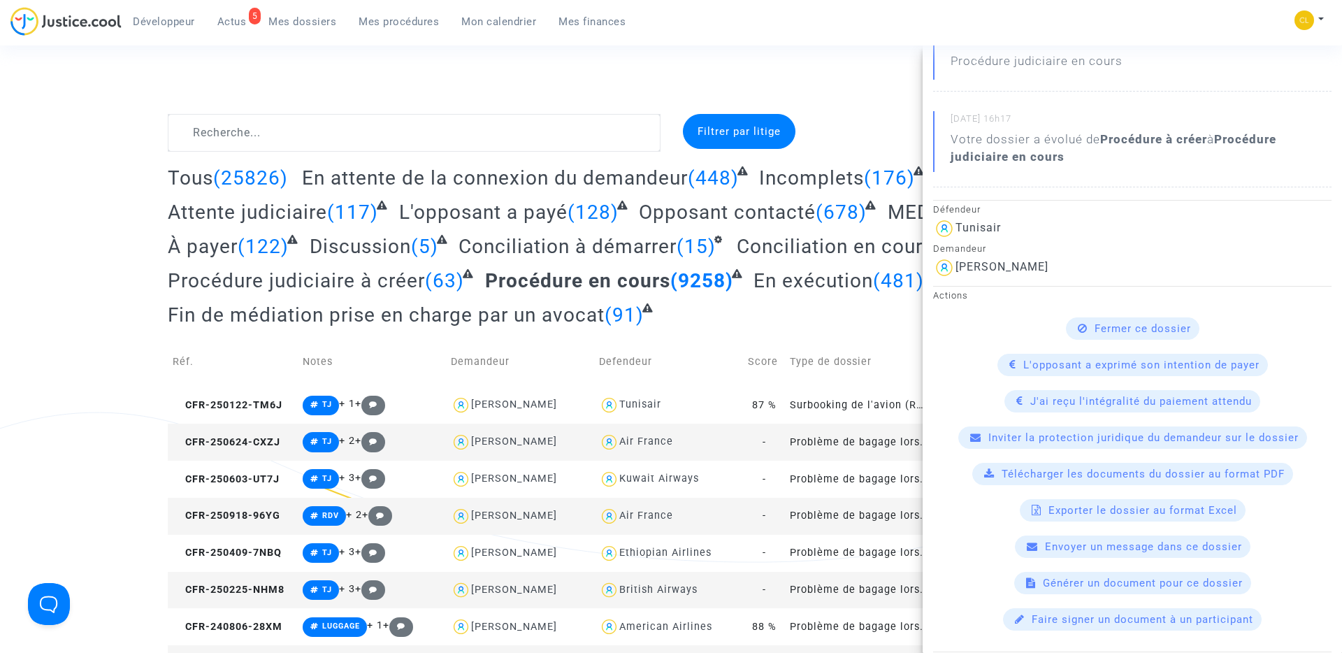
drag, startPoint x: 408, startPoint y: 69, endPoint x: 338, endPoint y: 53, distance: 70.9
click at [408, 68] on div "Connecté en tant que : Pitcher Avocat" at bounding box center [667, 76] width 1335 height 34
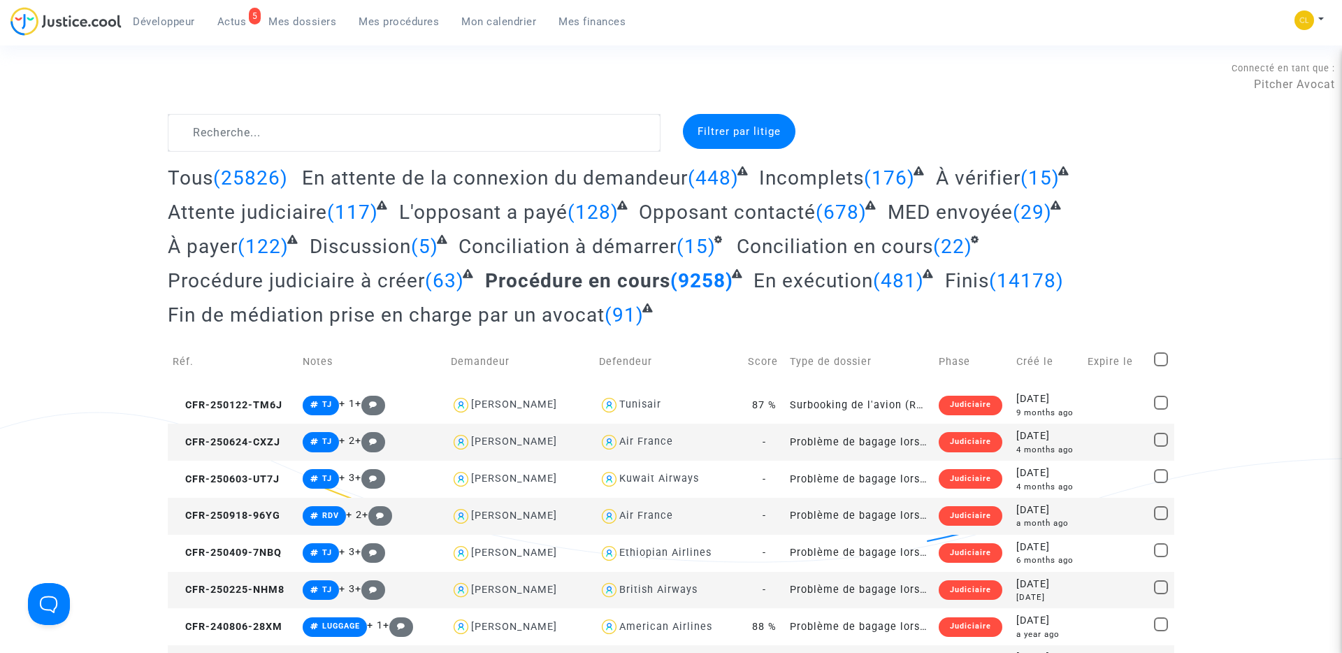
scroll to position [0, 0]
click at [309, 18] on span "Mes dossiers" at bounding box center [302, 21] width 68 height 13
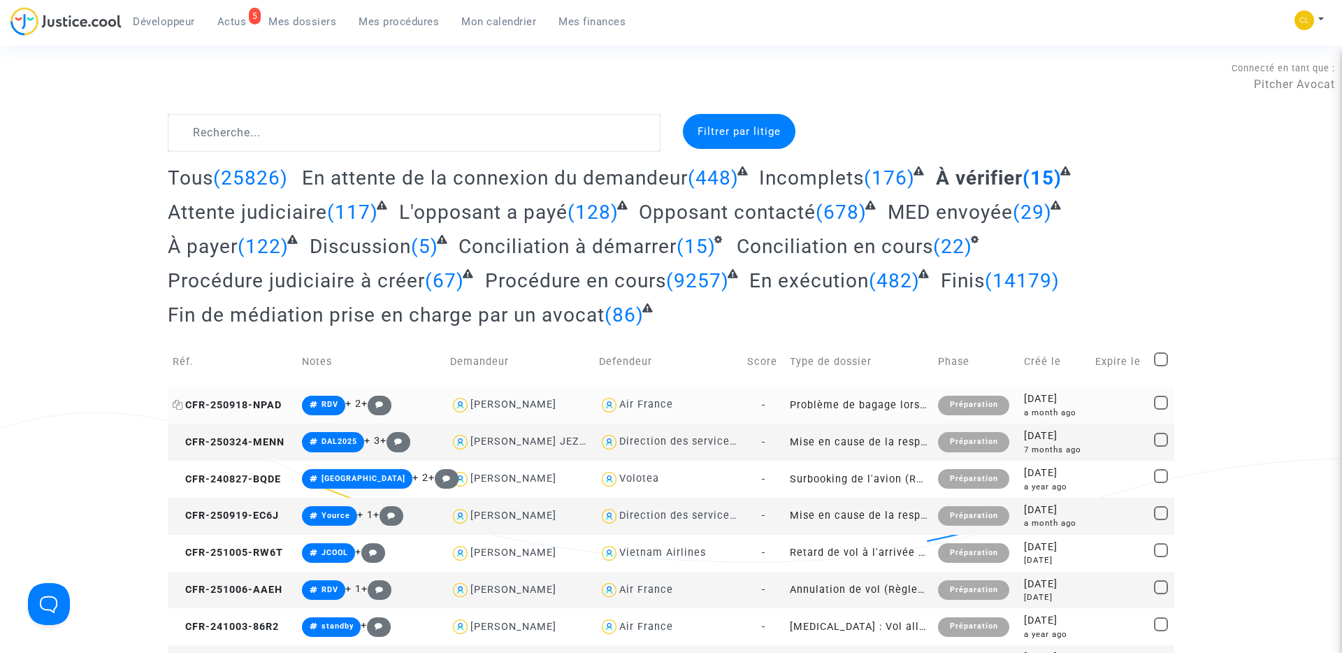
click at [232, 407] on span "CFR-250918-NPAD" at bounding box center [227, 405] width 109 height 12
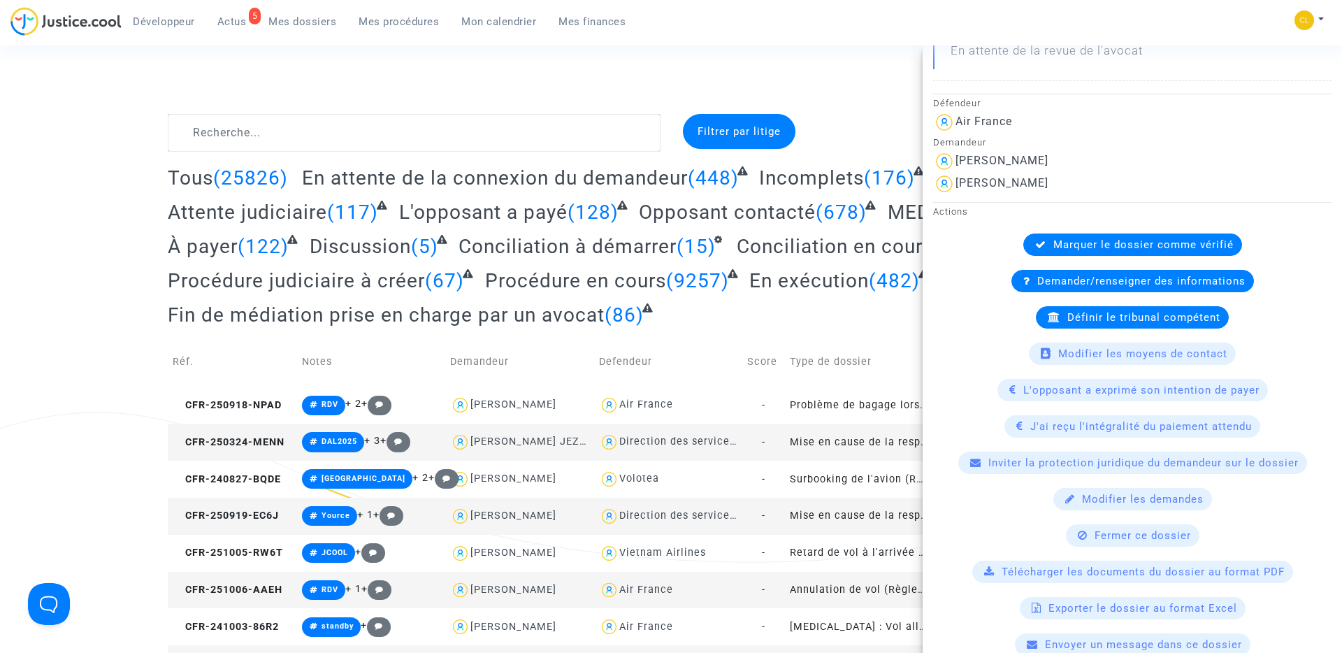
scroll to position [379, 0]
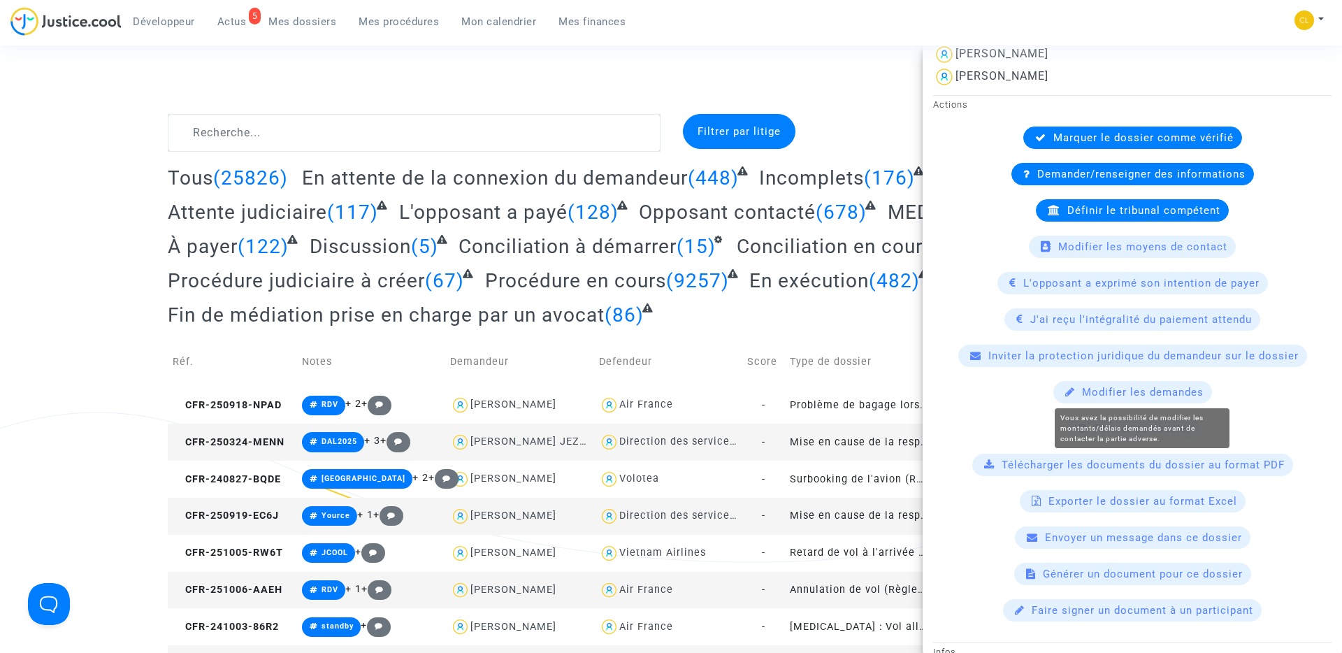
click at [1163, 389] on span "Modifier les demandes" at bounding box center [1143, 392] width 122 height 13
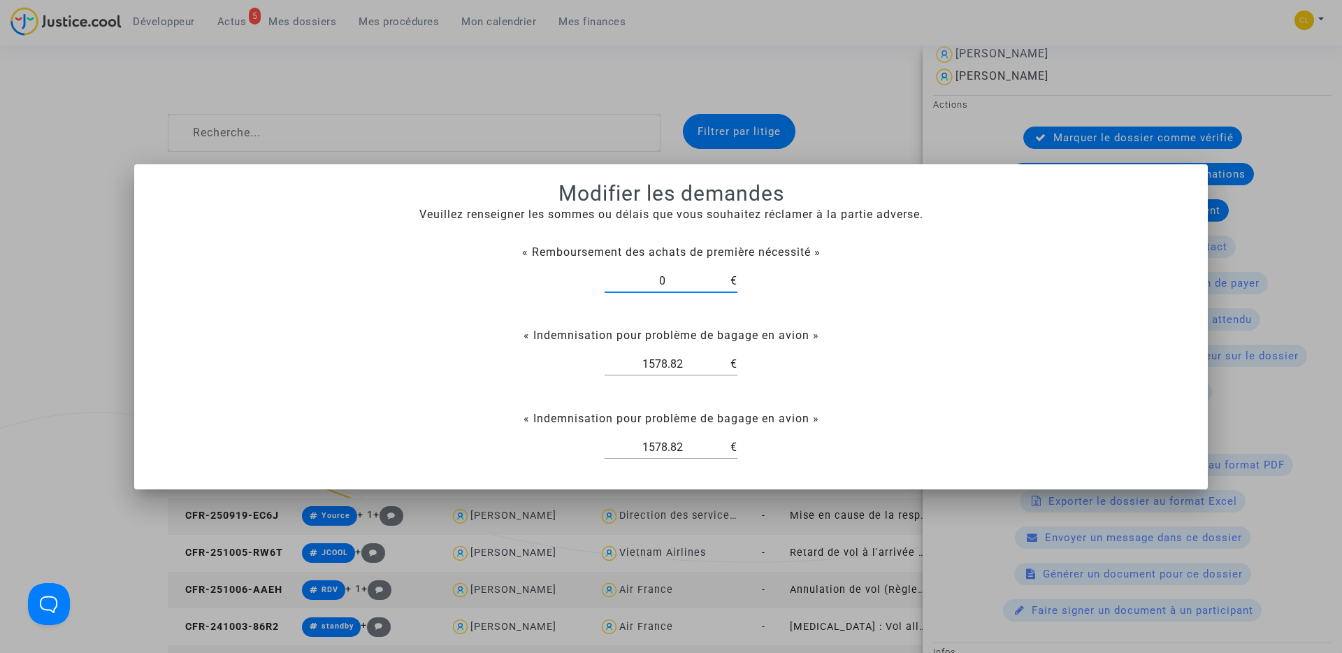
click at [853, 134] on div at bounding box center [671, 326] width 1342 height 653
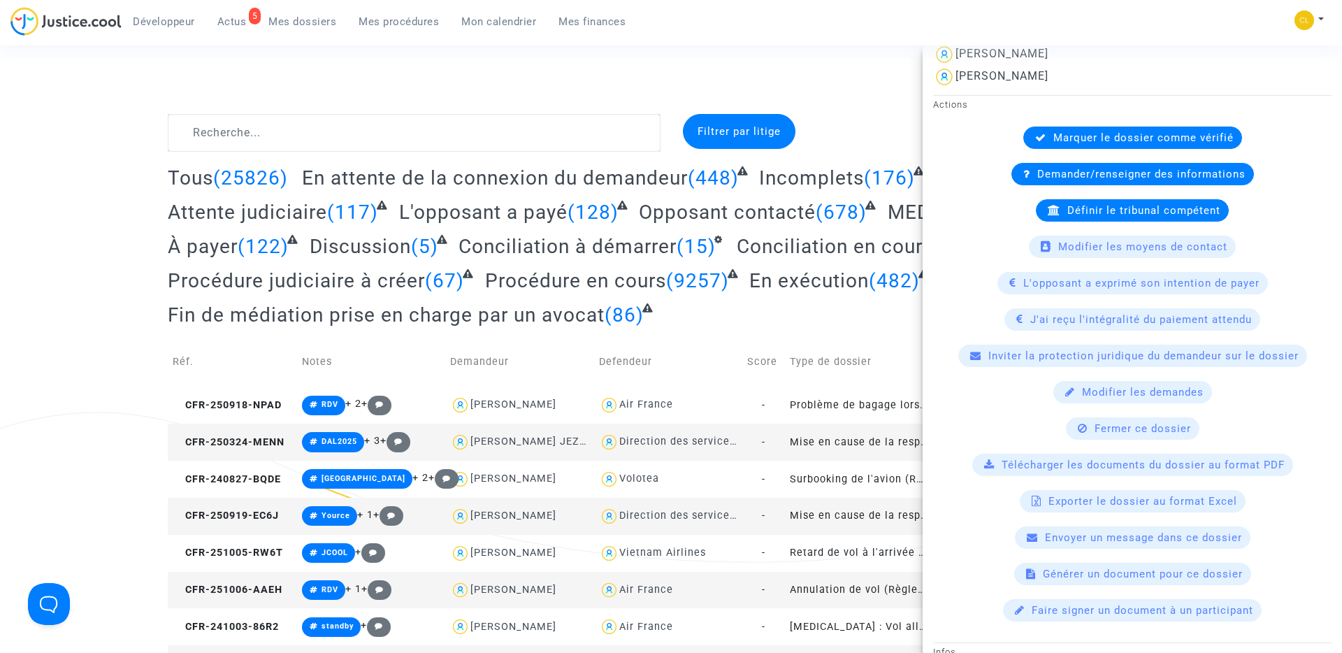
scroll to position [0, 0]
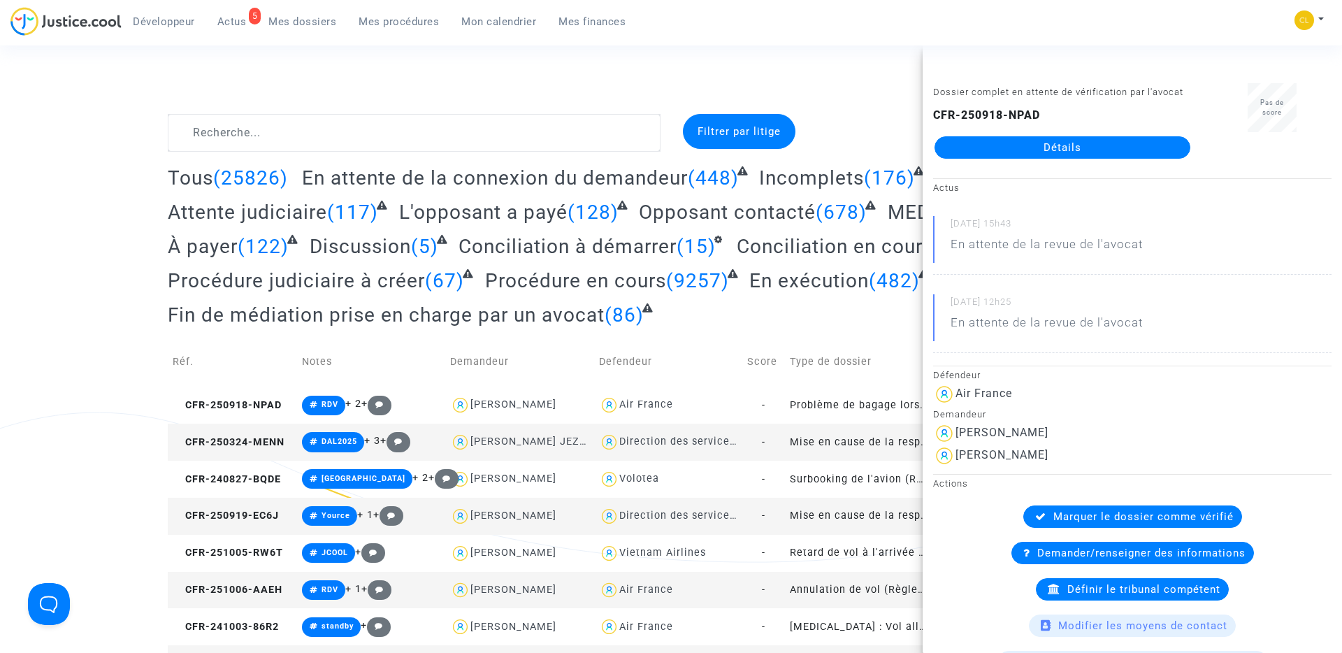
click at [669, 68] on div "Connecté en tant que : Pitcher Avocat" at bounding box center [667, 76] width 1335 height 34
